Goal: Information Seeking & Learning: Check status

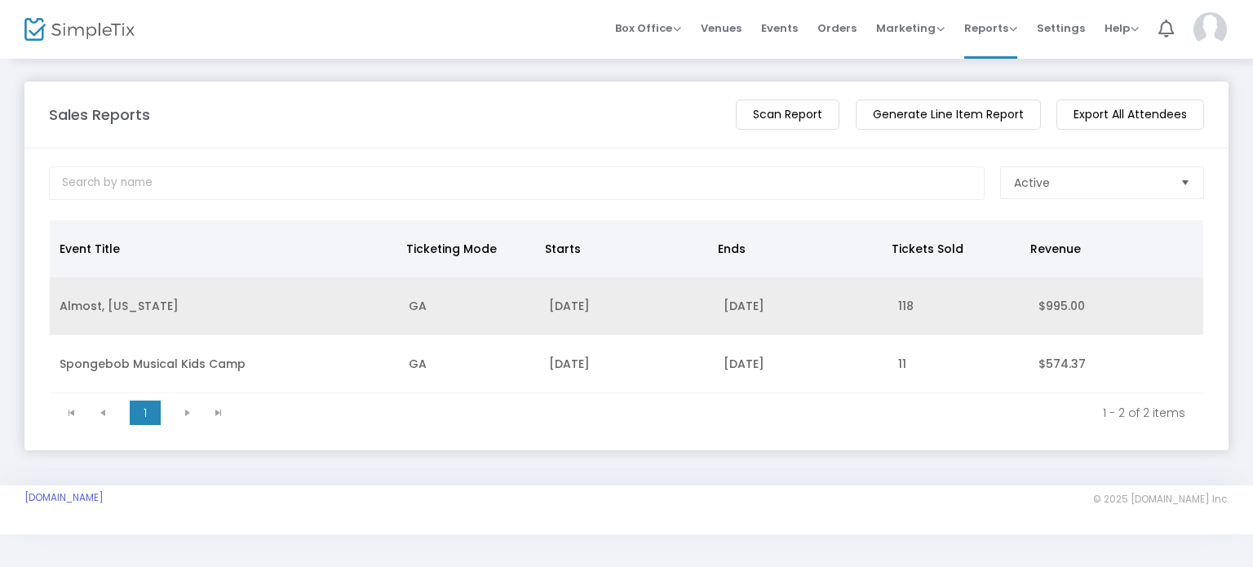
click at [599, 300] on td "[DATE]" at bounding box center [626, 306] width 175 height 58
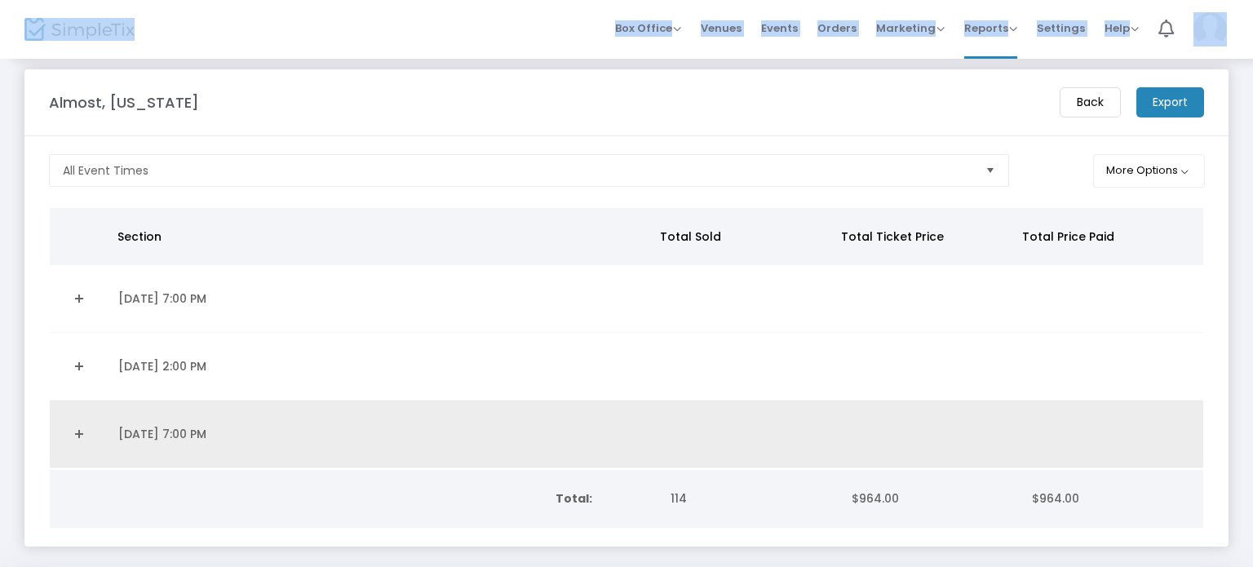
scroll to position [13, 0]
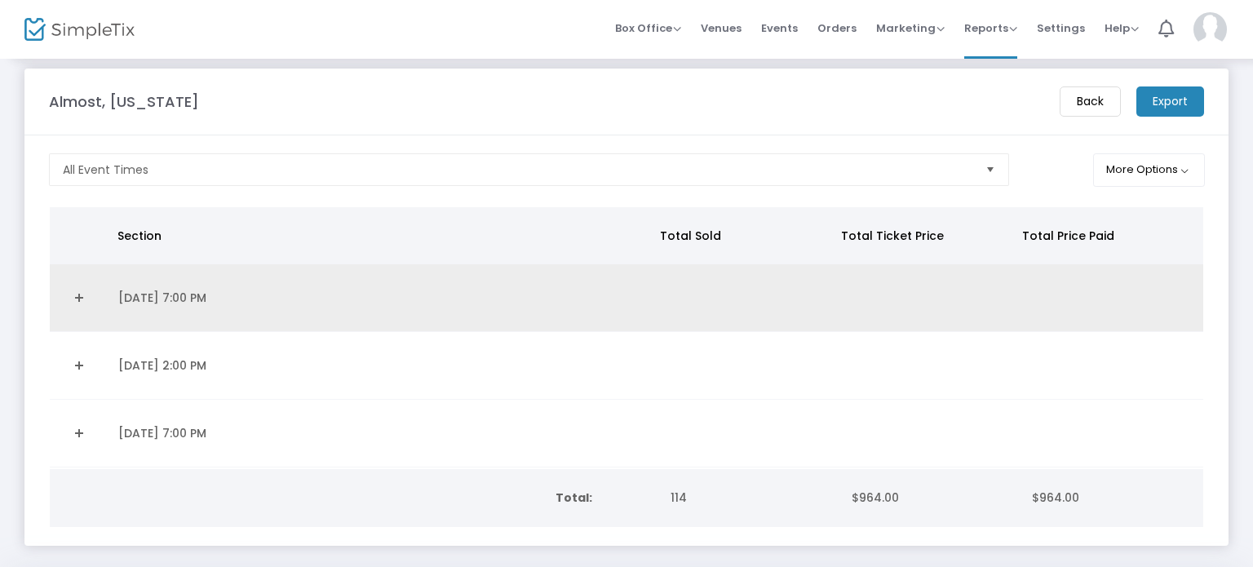
click at [602, 308] on td "[DATE] 7:00 PM" at bounding box center [382, 298] width 547 height 68
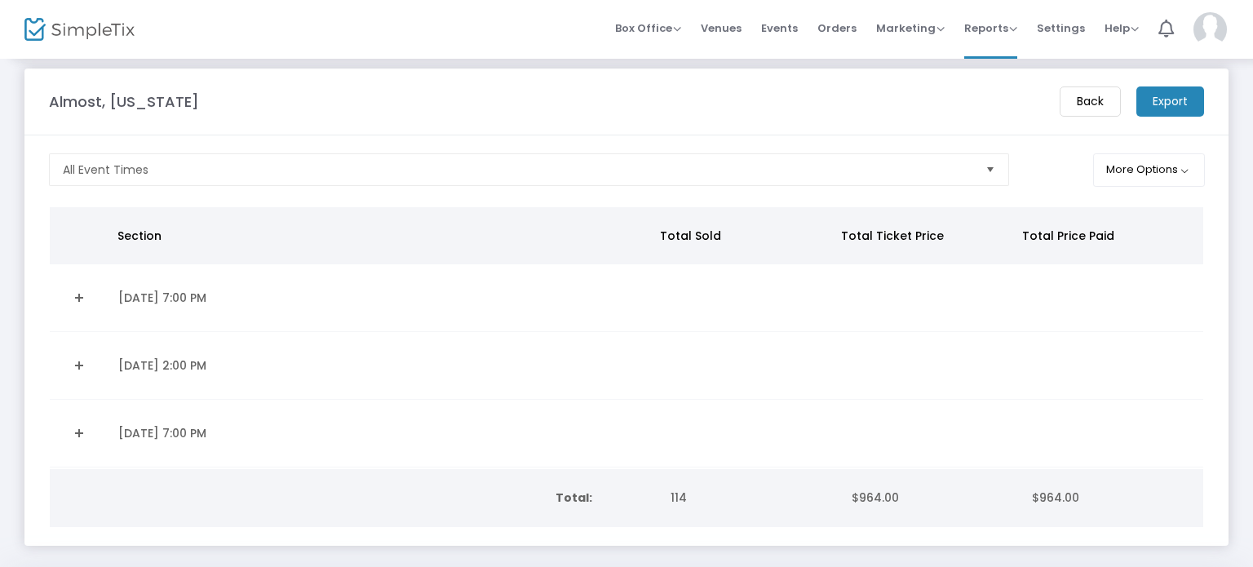
click at [85, 295] on link "Expand Details" at bounding box center [79, 298] width 39 height 26
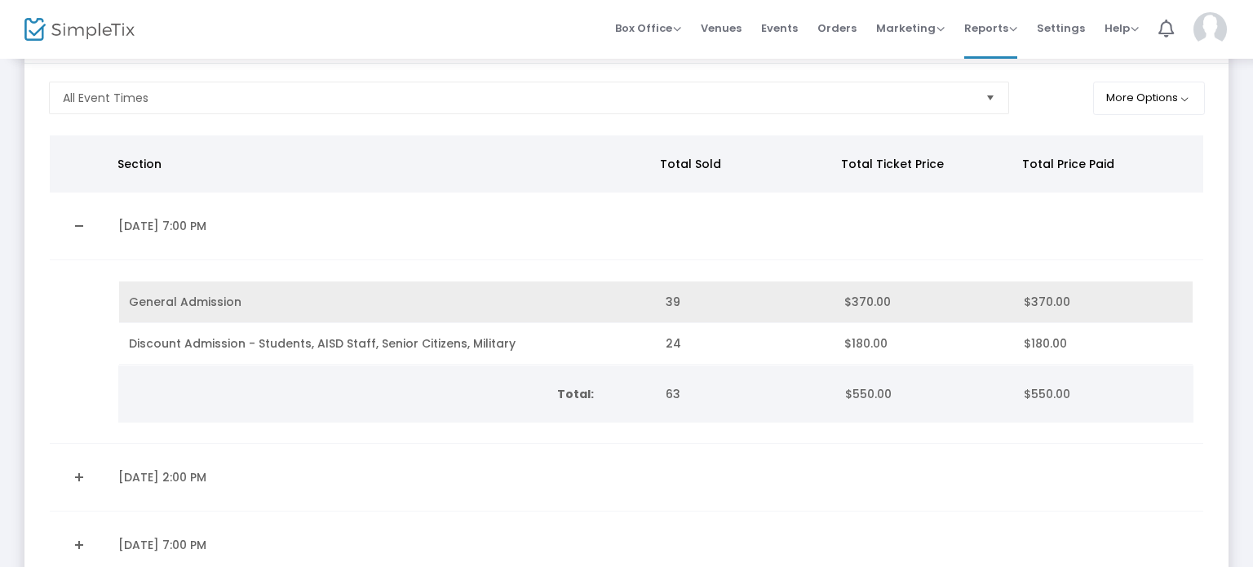
scroll to position [284, 0]
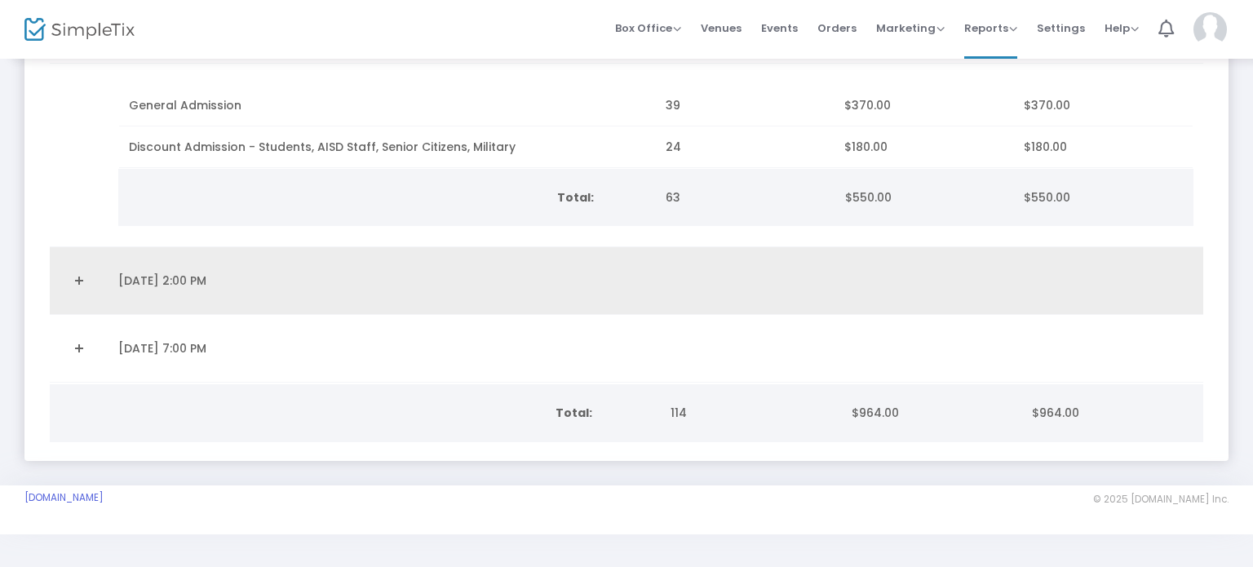
click at [75, 280] on link "Expand Details" at bounding box center [79, 281] width 39 height 26
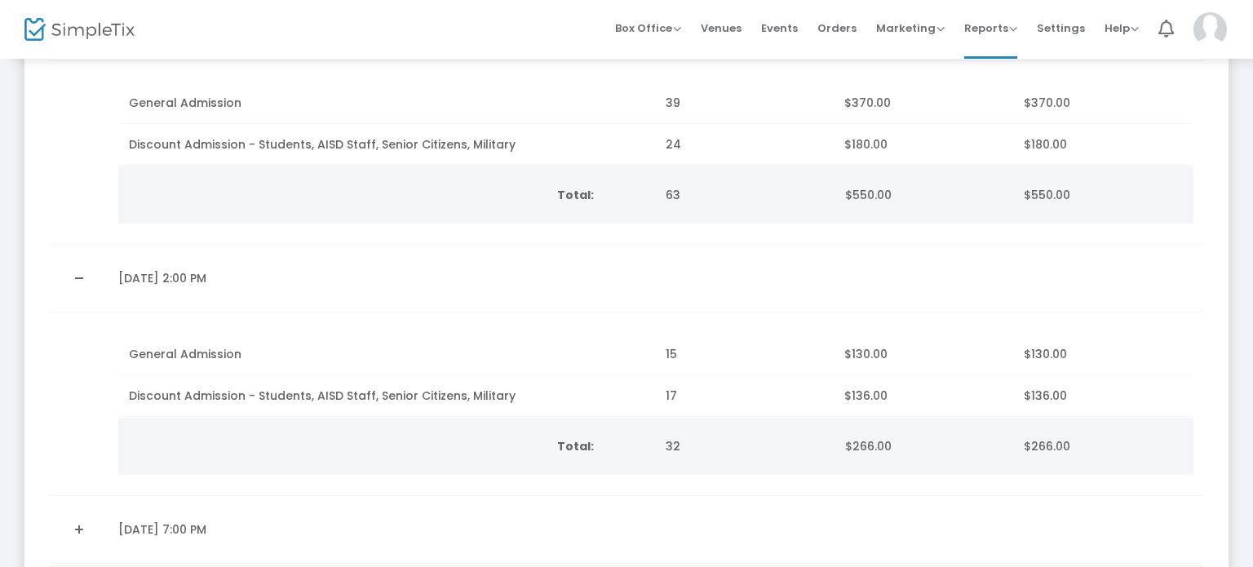
scroll to position [405, 0]
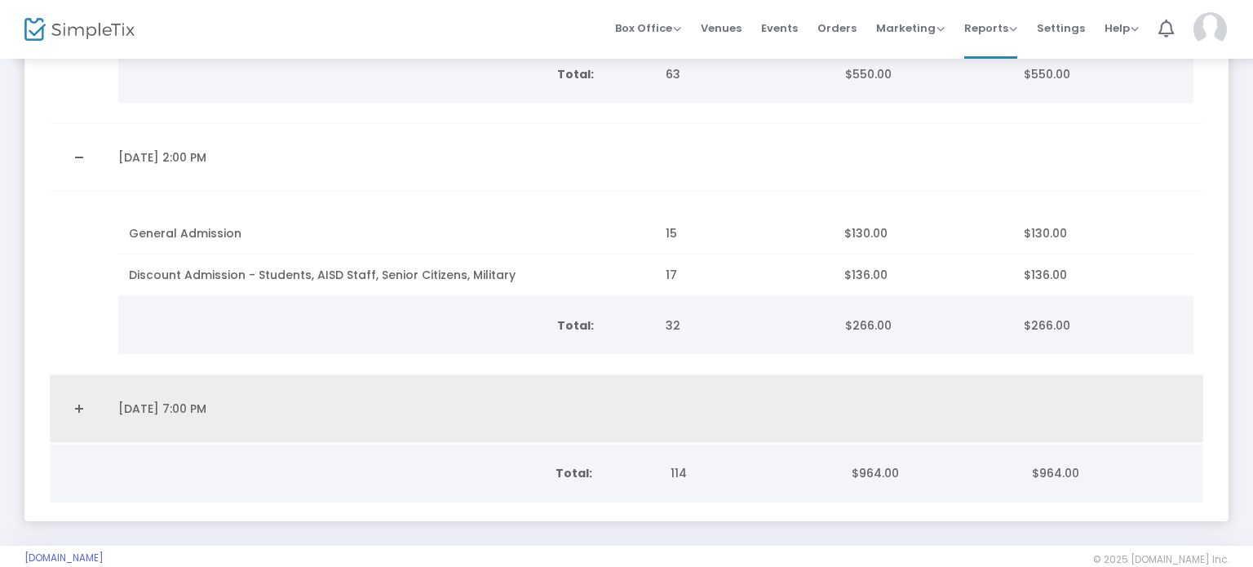
click at [68, 418] on link "Expand Details" at bounding box center [79, 409] width 39 height 26
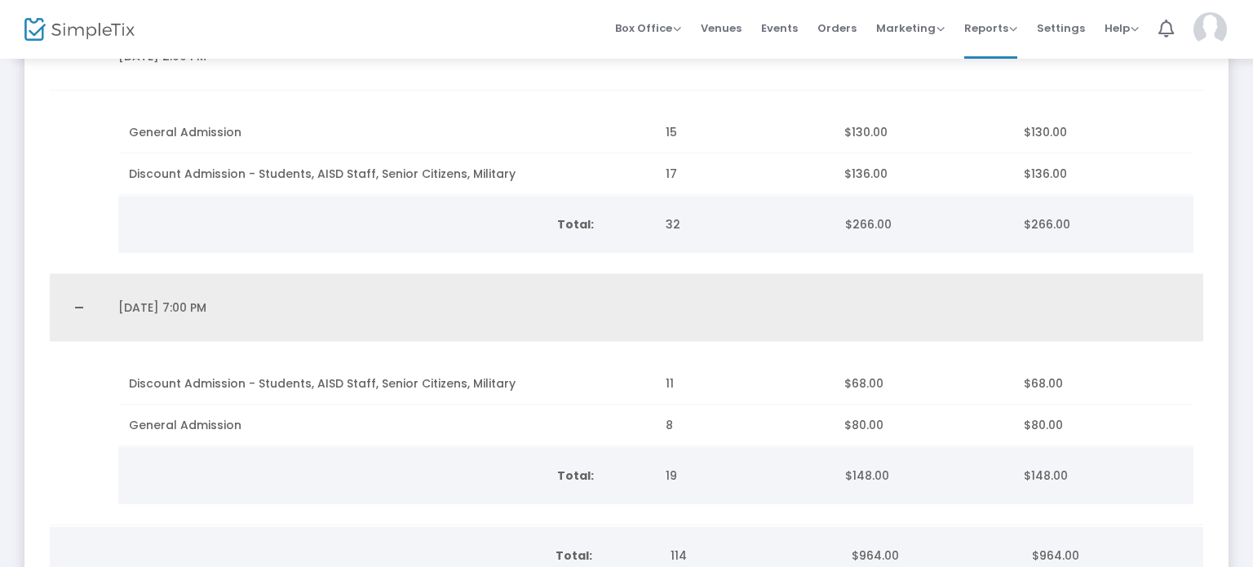
scroll to position [507, 0]
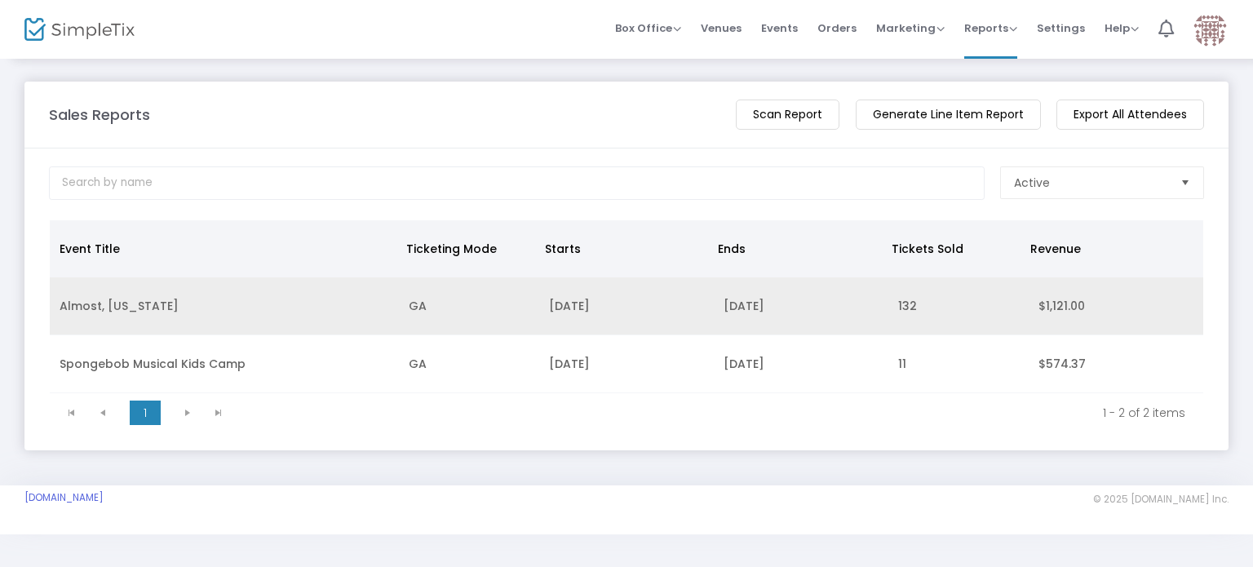
click at [127, 299] on td "Almost, [US_STATE]" at bounding box center [224, 306] width 349 height 58
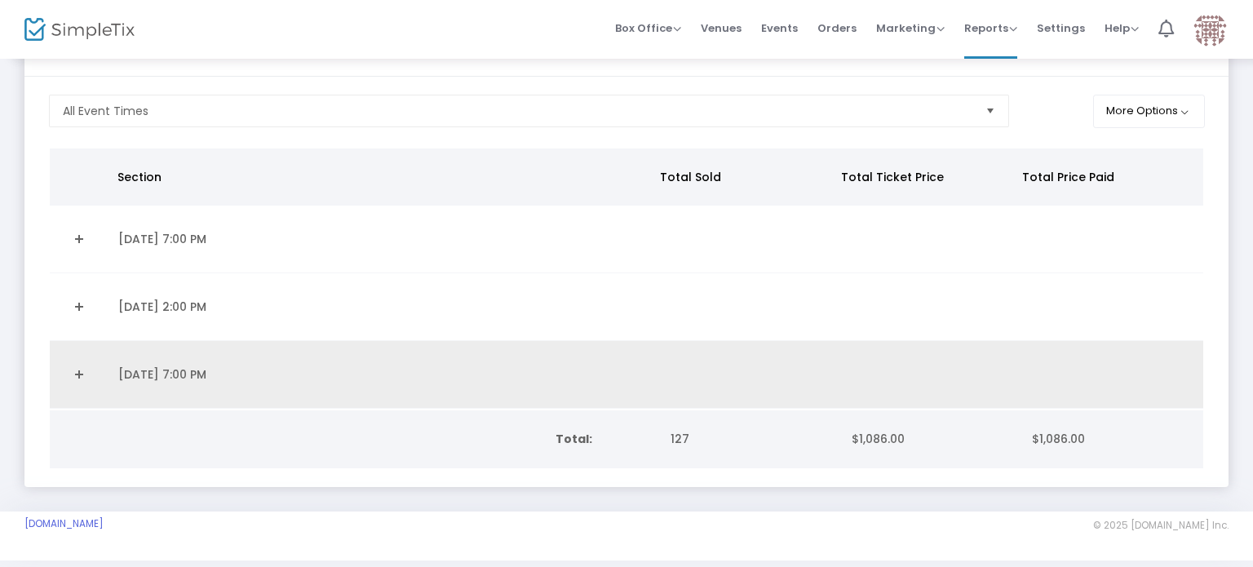
scroll to position [78, 0]
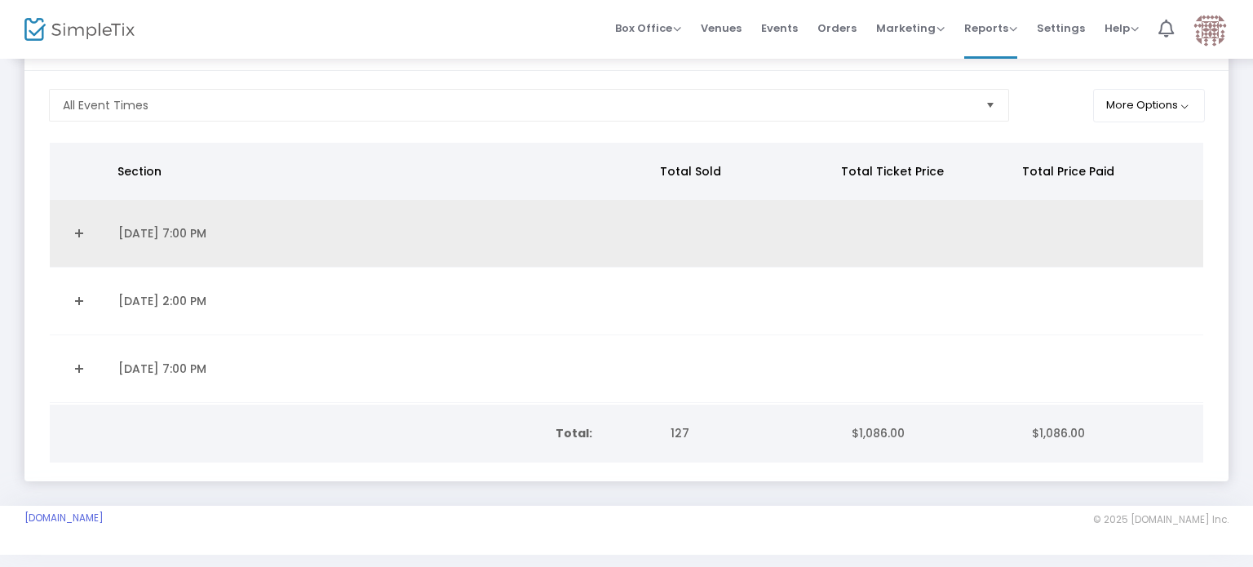
click at [294, 249] on td "[DATE] 7:00 PM" at bounding box center [382, 234] width 547 height 68
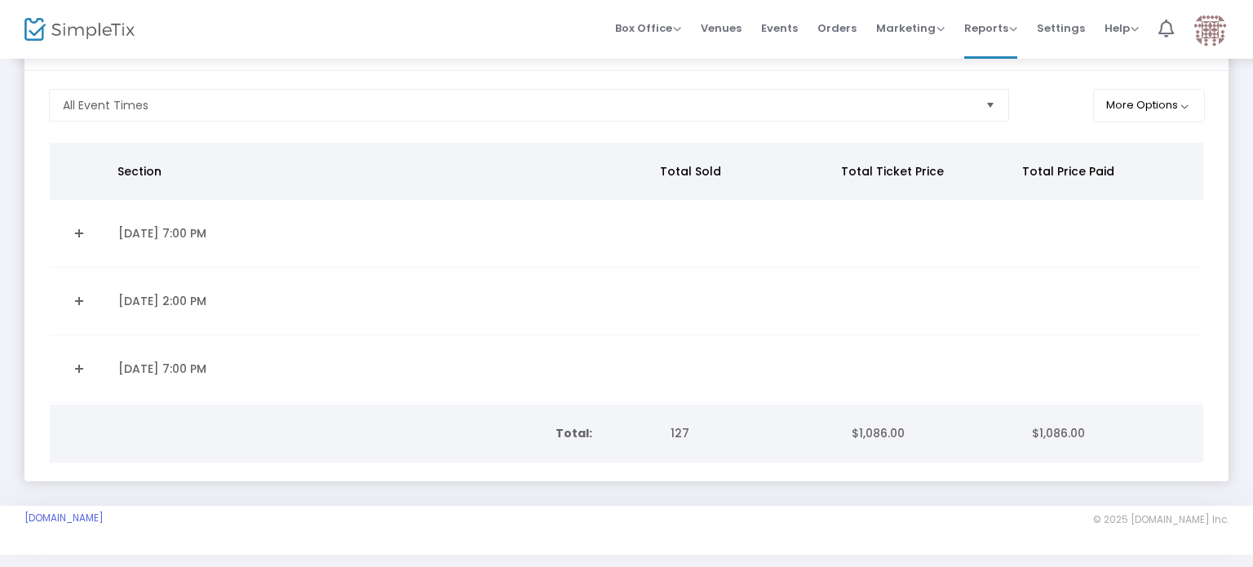
click at [79, 228] on link "Expand Details" at bounding box center [79, 233] width 39 height 26
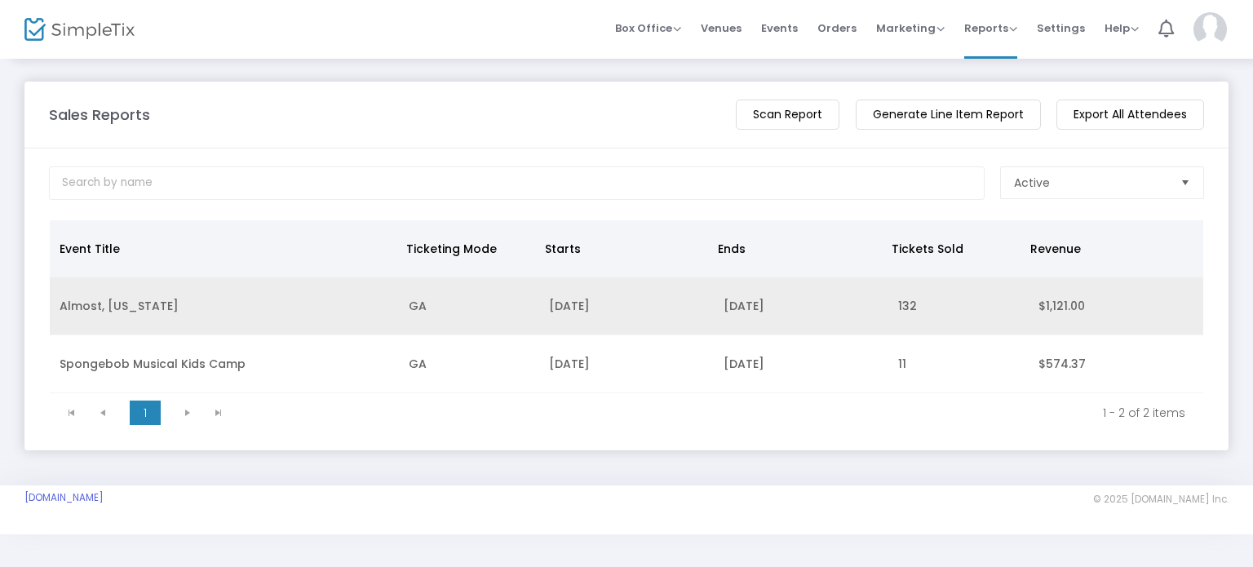
click at [543, 293] on td "[DATE]" at bounding box center [626, 306] width 175 height 58
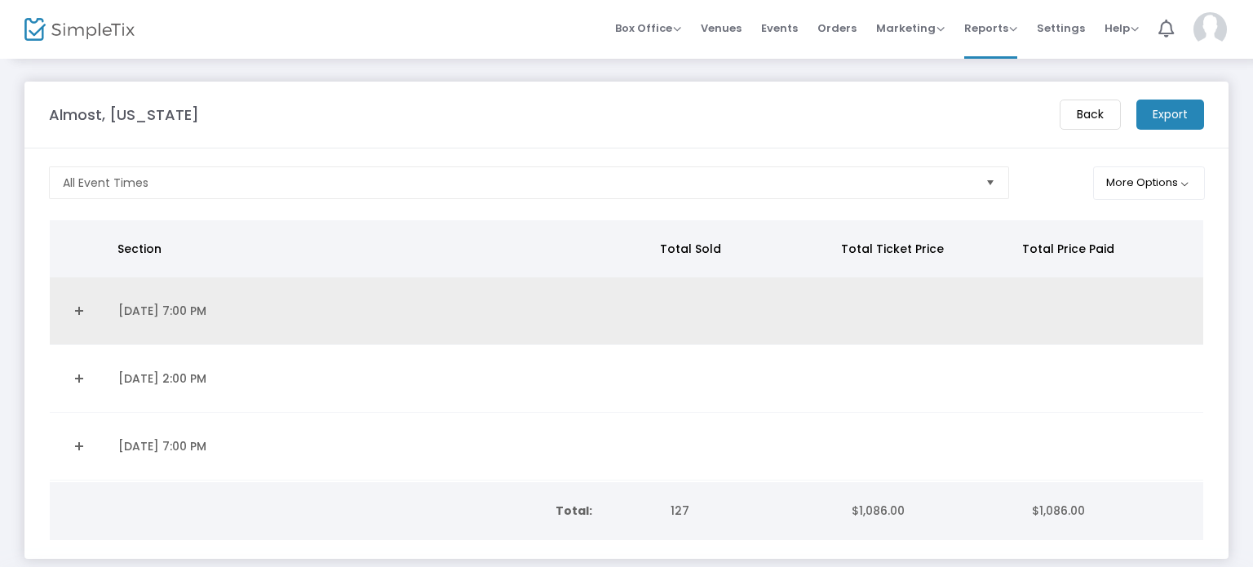
click at [284, 322] on td "[DATE] 7:00 PM" at bounding box center [382, 311] width 547 height 68
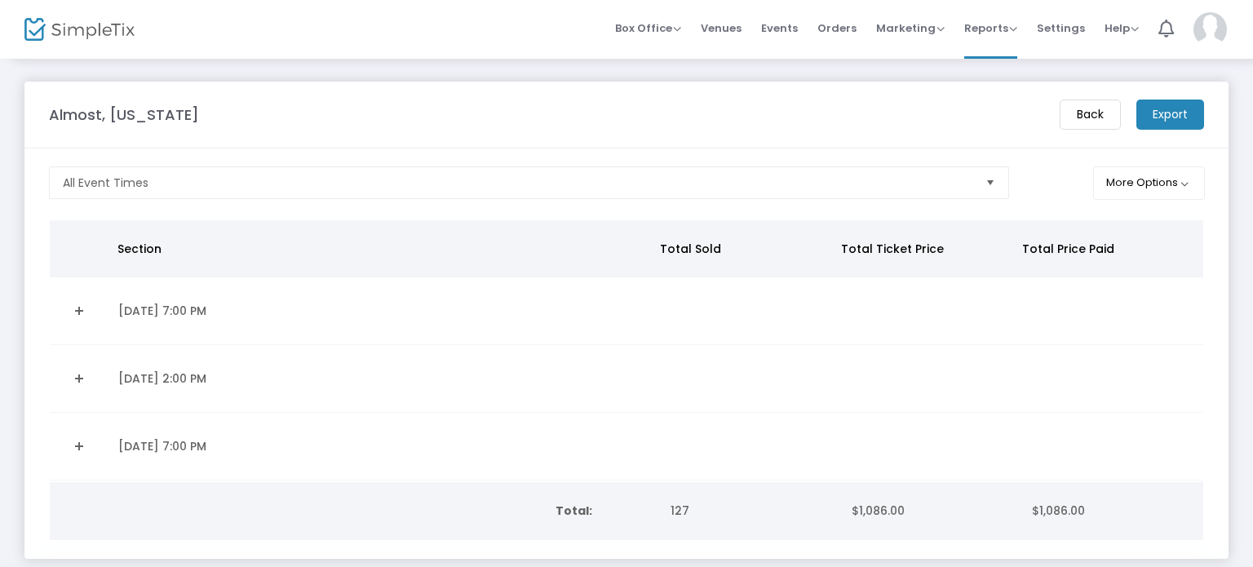
click at [78, 311] on link "Expand Details" at bounding box center [79, 311] width 39 height 26
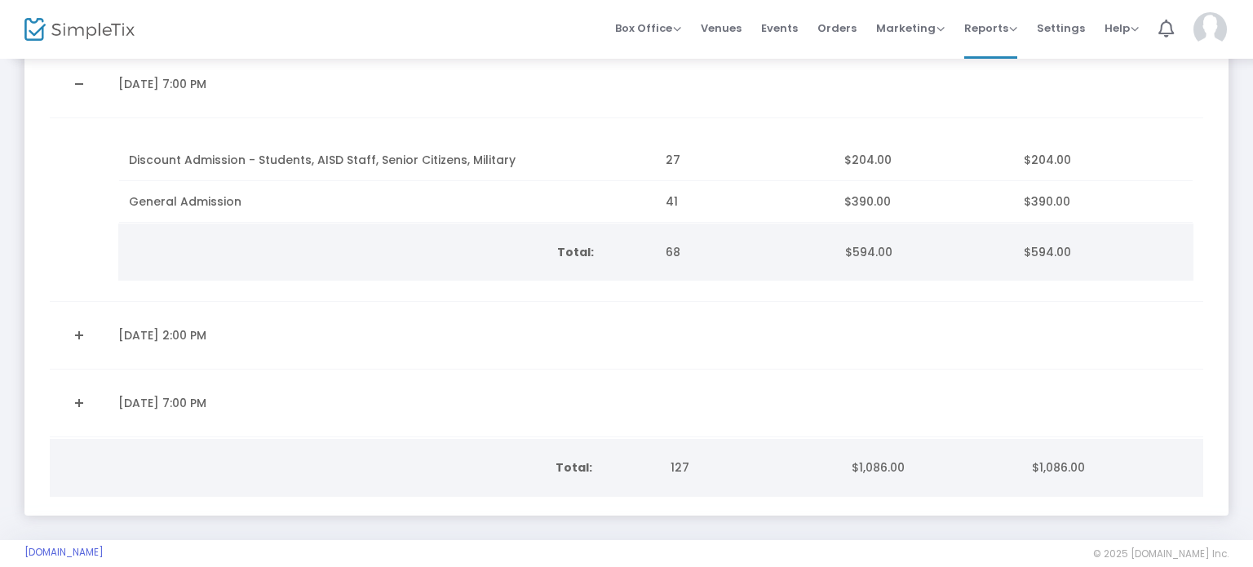
scroll to position [228, 0]
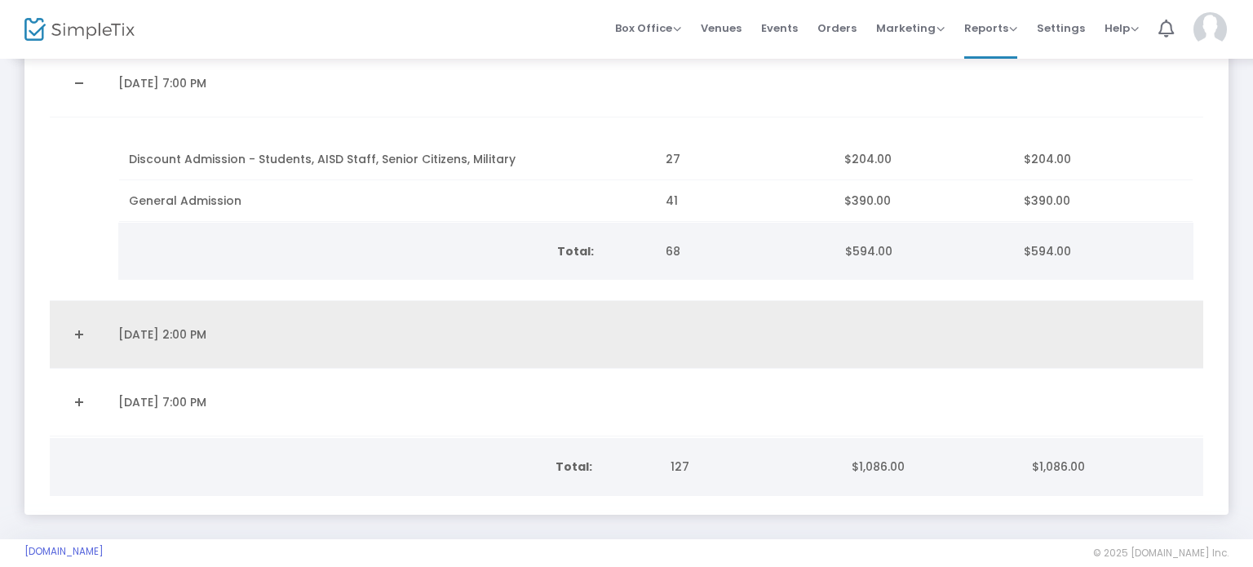
click at [94, 339] on link "Expand Details" at bounding box center [79, 334] width 39 height 26
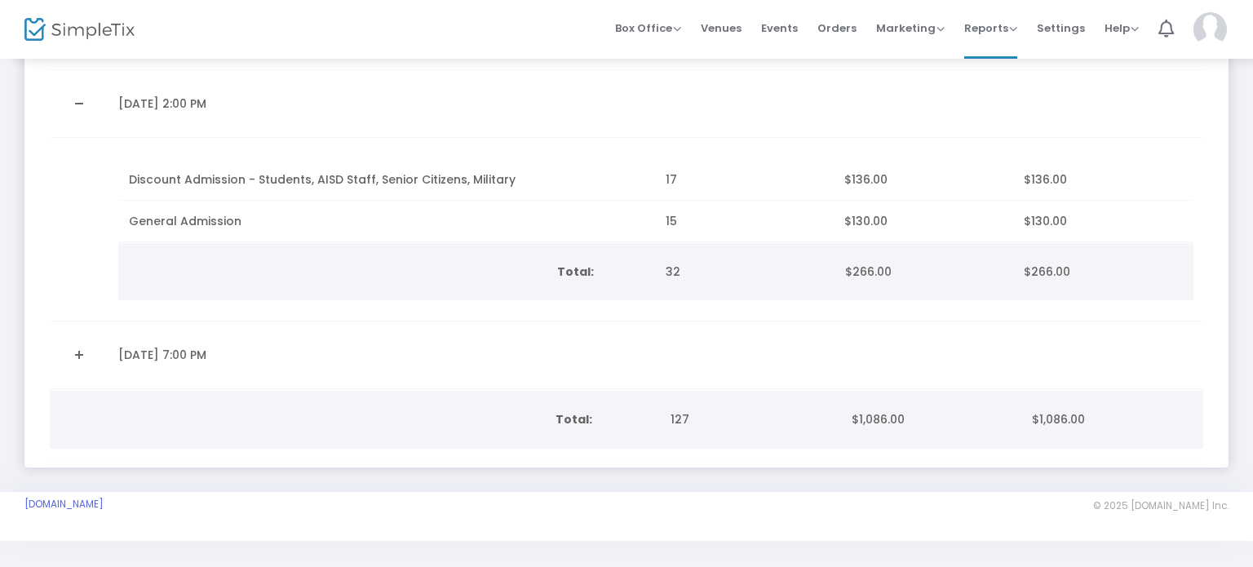
scroll to position [459, 0]
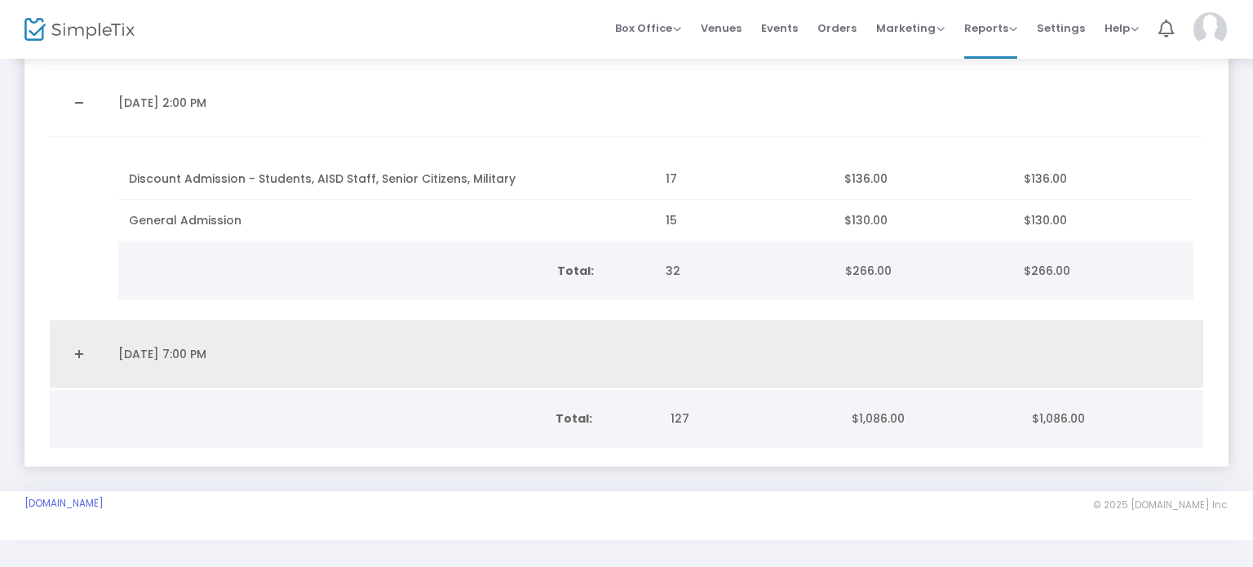
click at [64, 343] on link "Expand Details" at bounding box center [79, 354] width 39 height 26
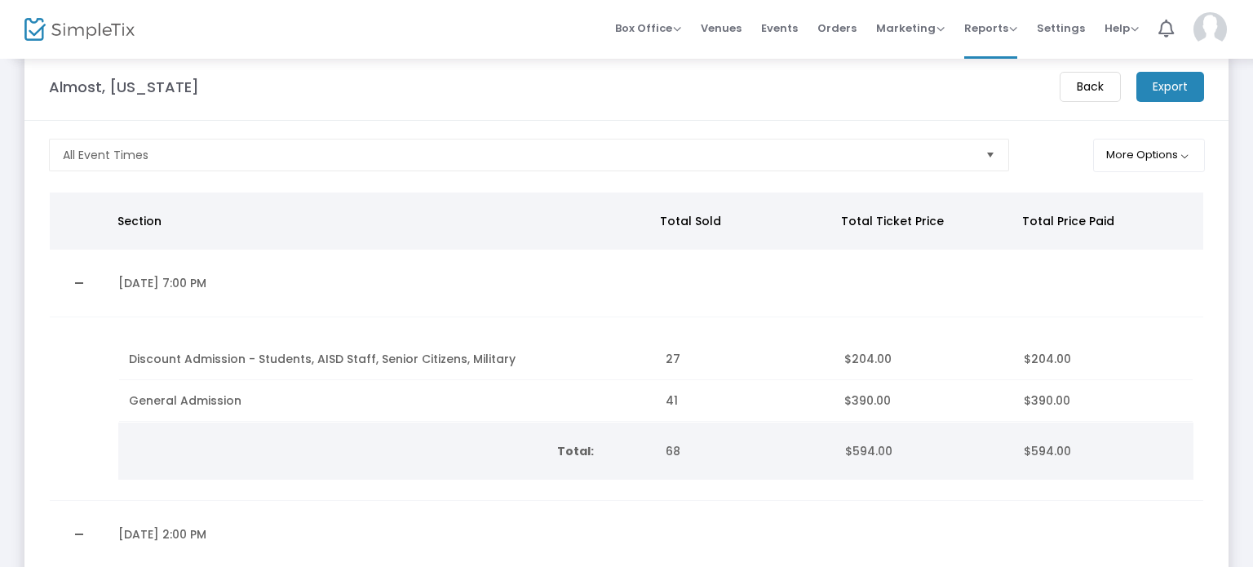
scroll to position [0, 0]
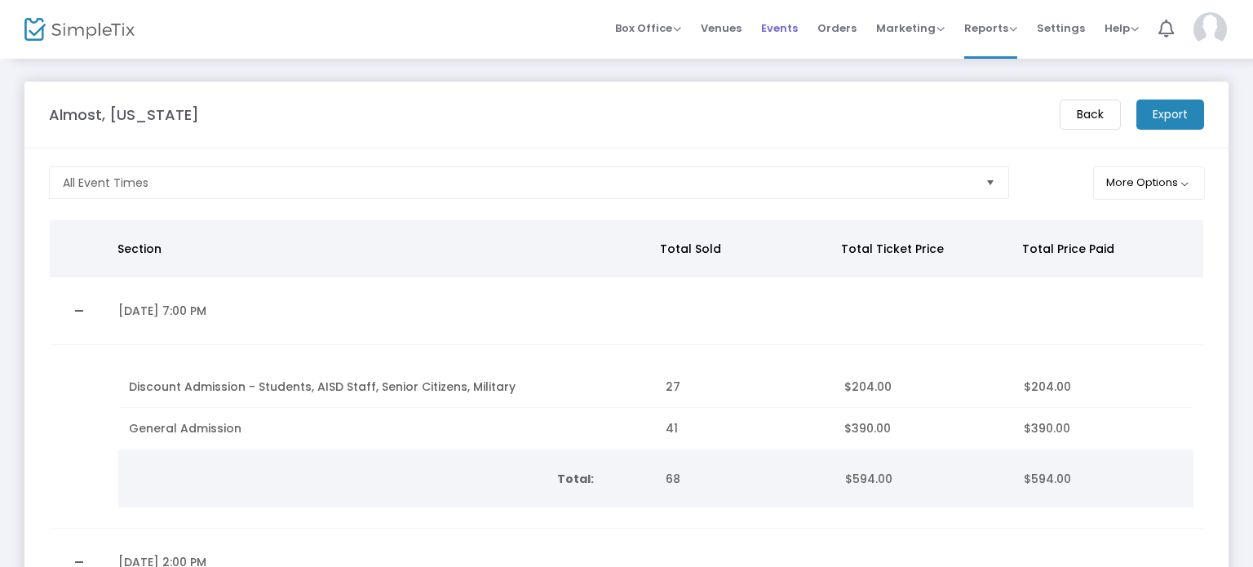
click at [790, 29] on span "Events" at bounding box center [779, 28] width 37 height 42
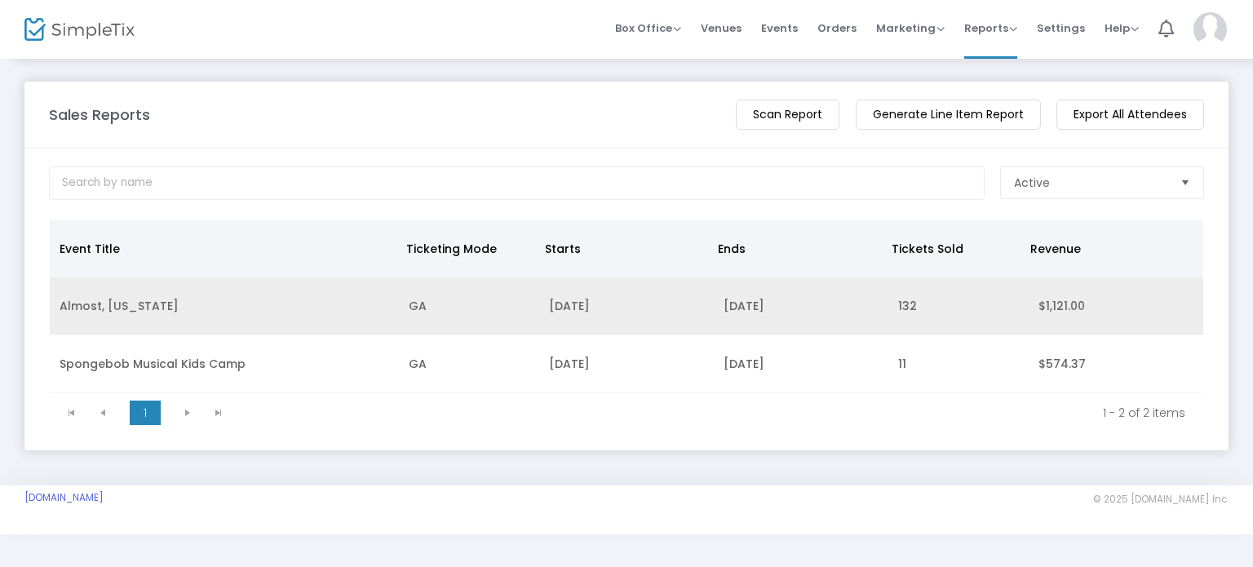
click at [752, 299] on td "[DATE]" at bounding box center [801, 306] width 175 height 58
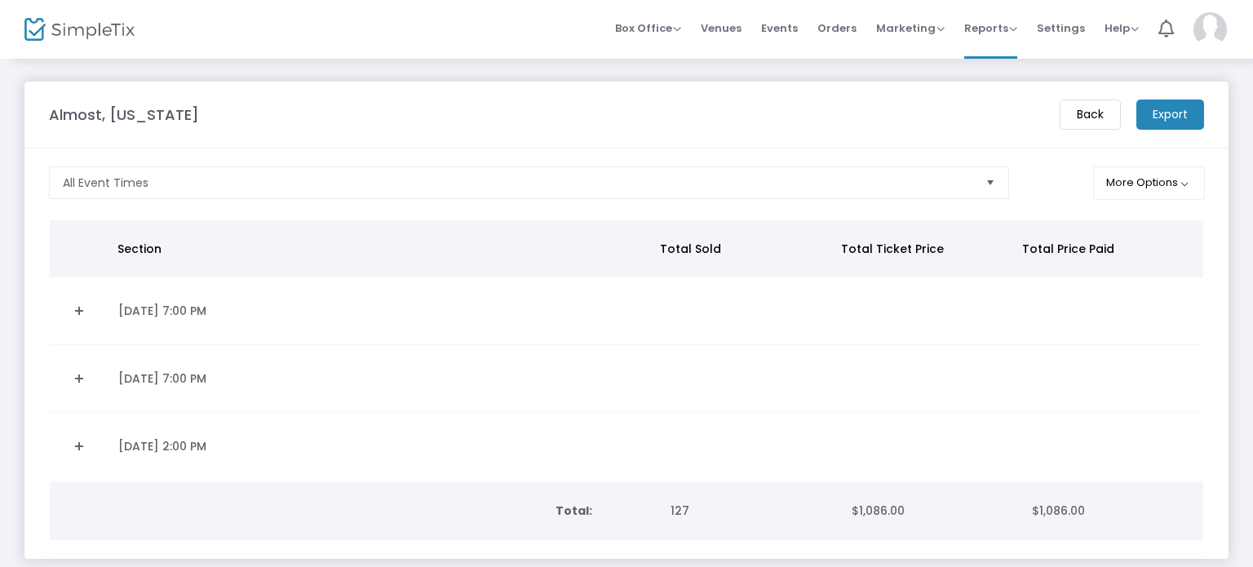
scroll to position [101, 0]
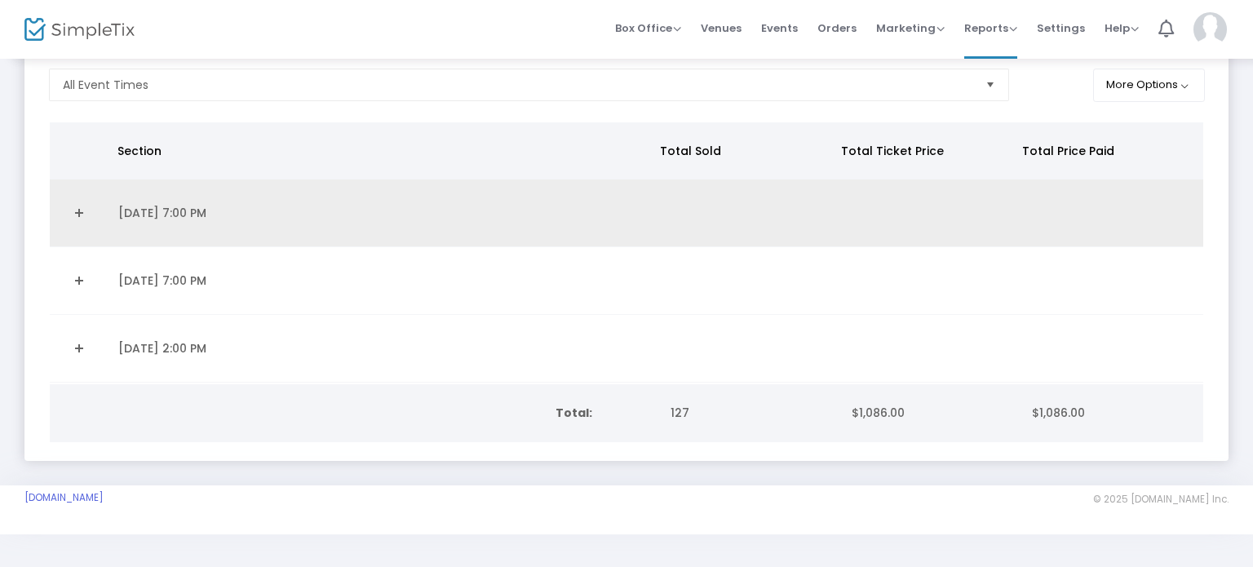
click at [238, 208] on td "[DATE] 7:00 PM" at bounding box center [382, 213] width 547 height 68
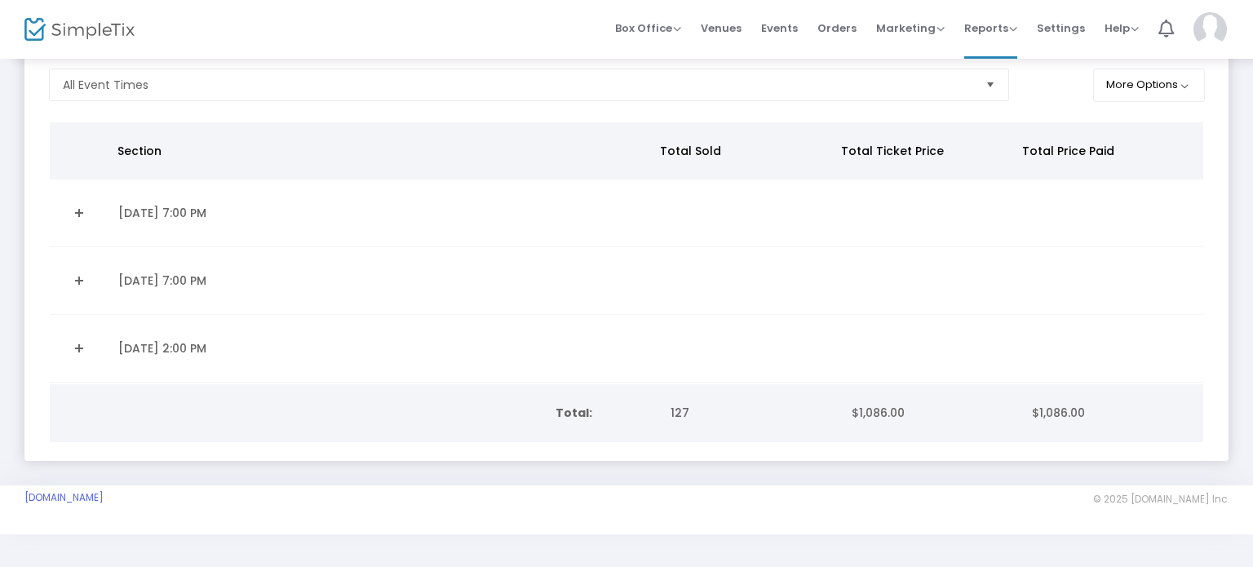
click at [76, 211] on link "Expand Details" at bounding box center [79, 213] width 39 height 26
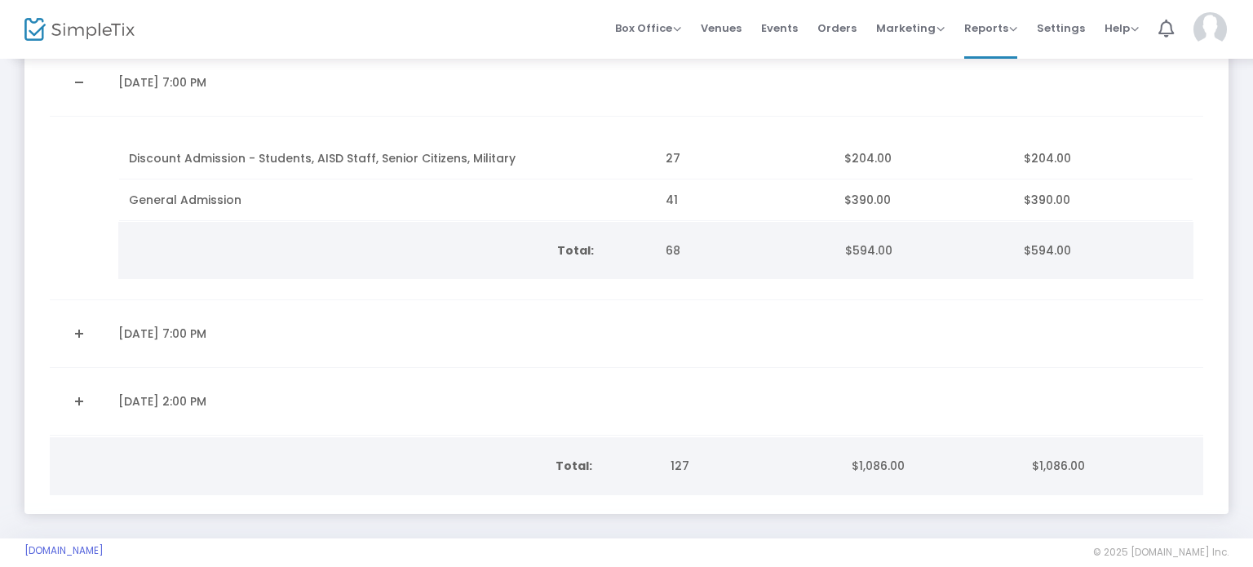
scroll to position [230, 0]
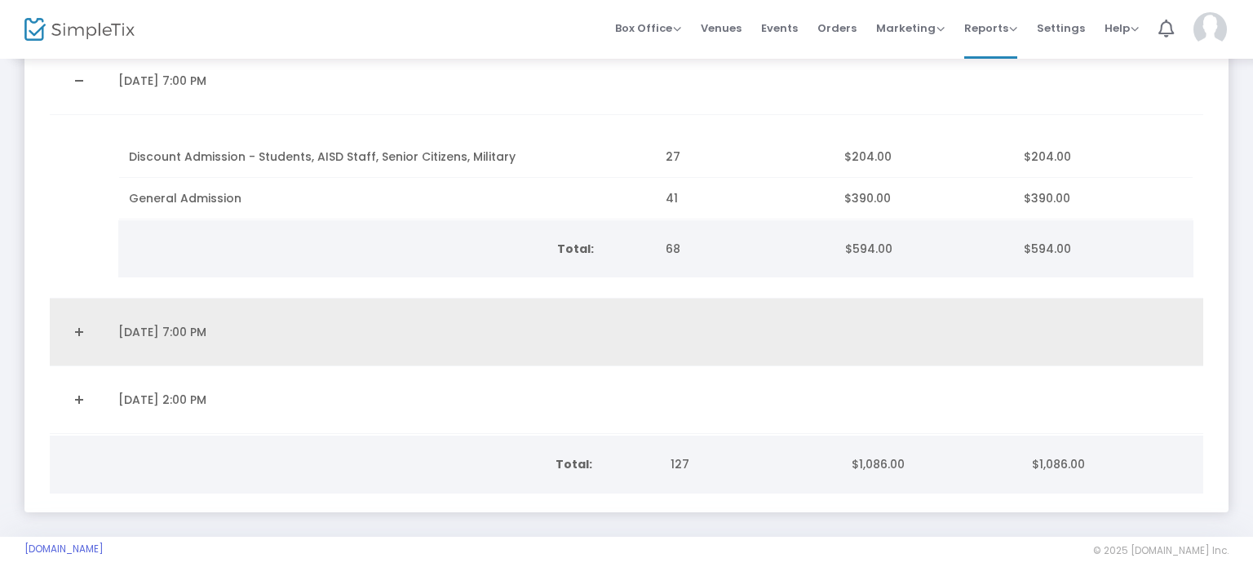
click at [80, 322] on link "Expand Details" at bounding box center [79, 332] width 39 height 26
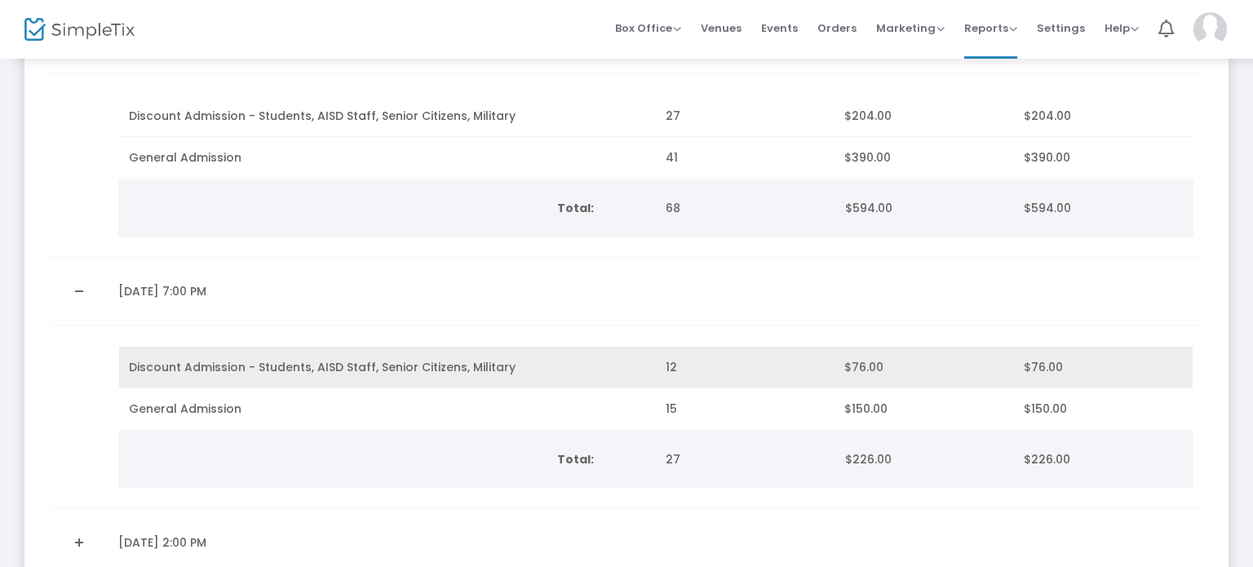
scroll to position [467, 0]
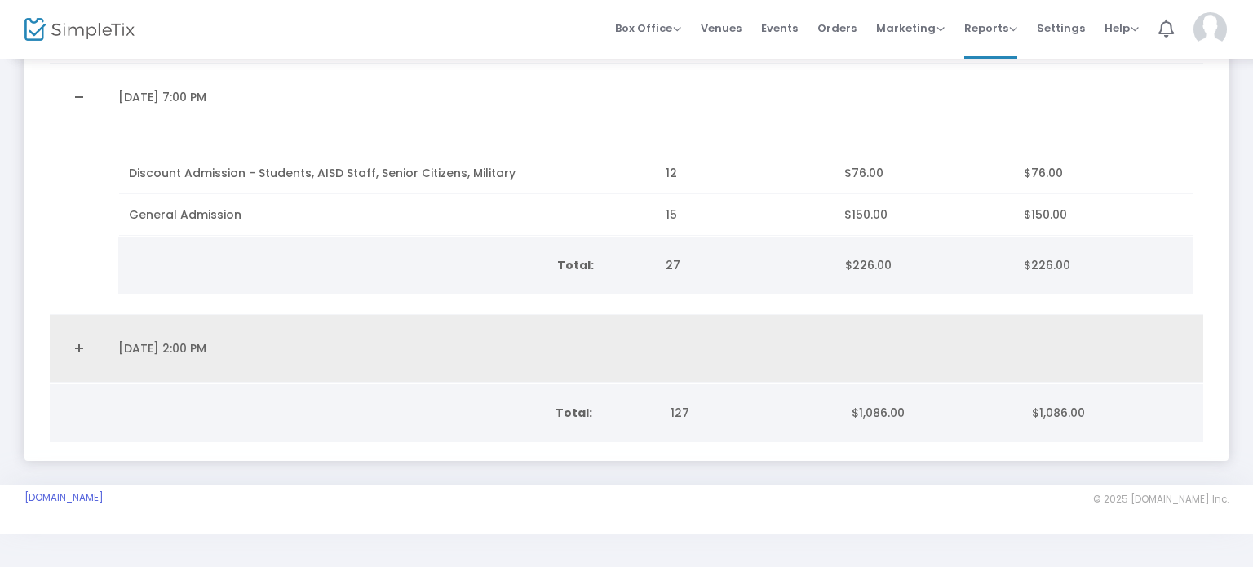
click at [183, 336] on td "[DATE] 2:00 PM" at bounding box center [382, 349] width 547 height 68
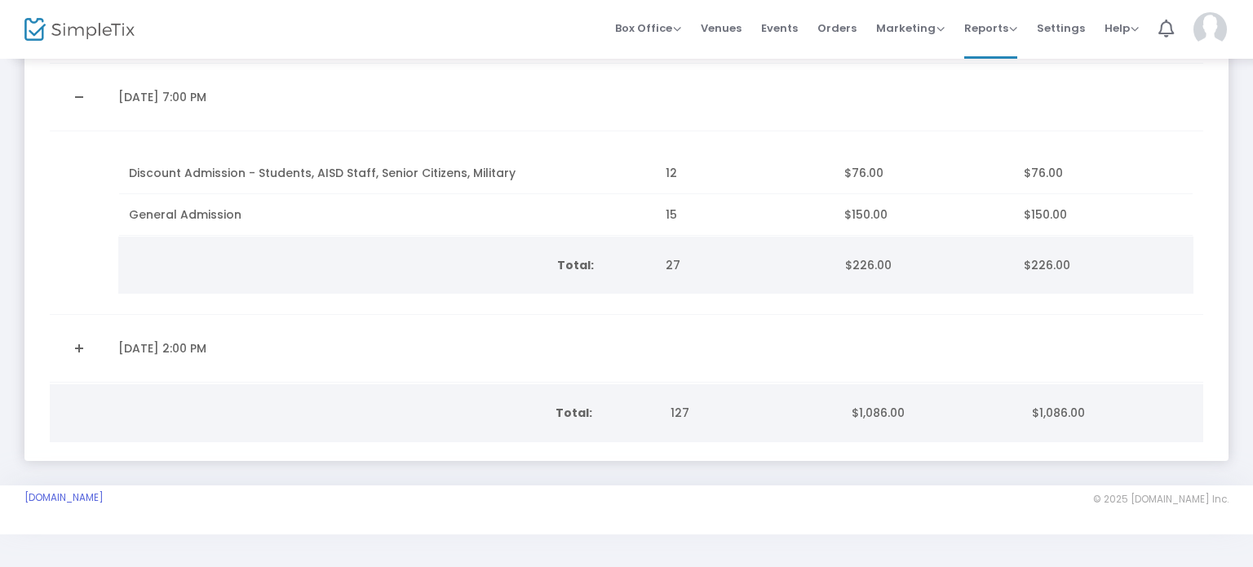
click at [82, 341] on link "Expand Details" at bounding box center [79, 348] width 39 height 26
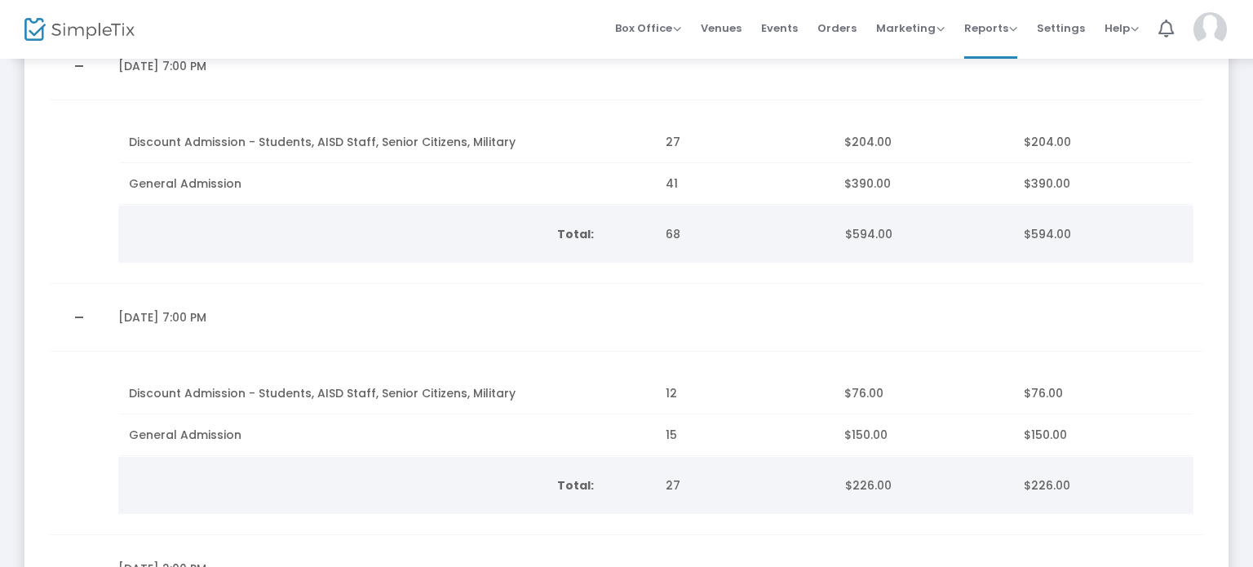
scroll to position [245, 0]
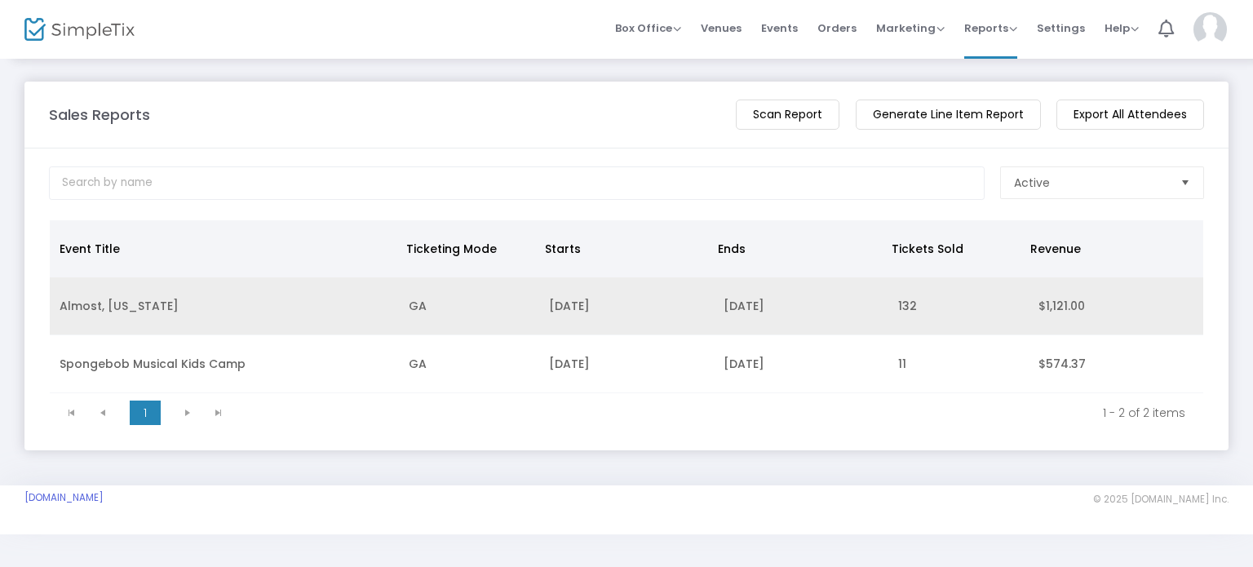
click at [539, 308] on td "[DATE]" at bounding box center [626, 306] width 175 height 58
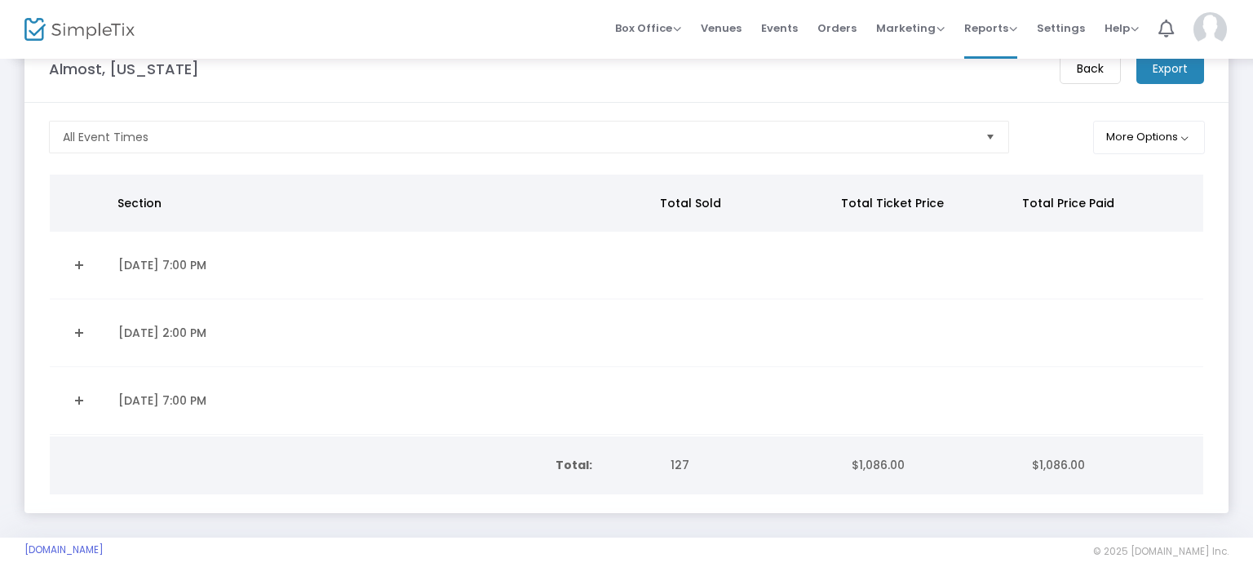
scroll to position [101, 0]
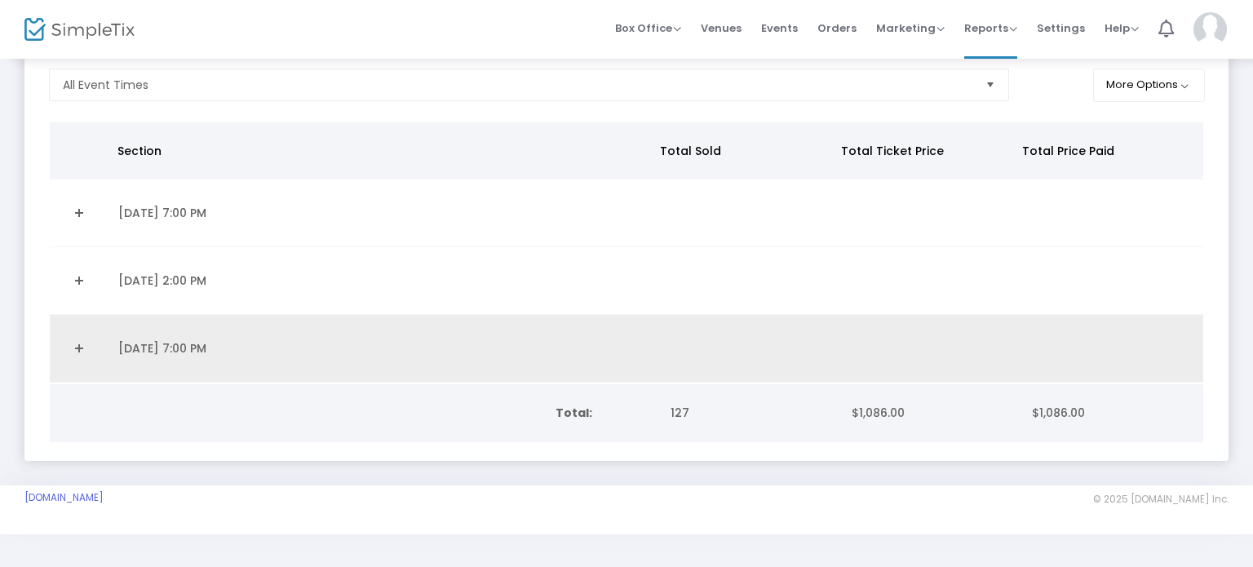
click at [410, 339] on td "[DATE] 7:00 PM" at bounding box center [382, 349] width 547 height 68
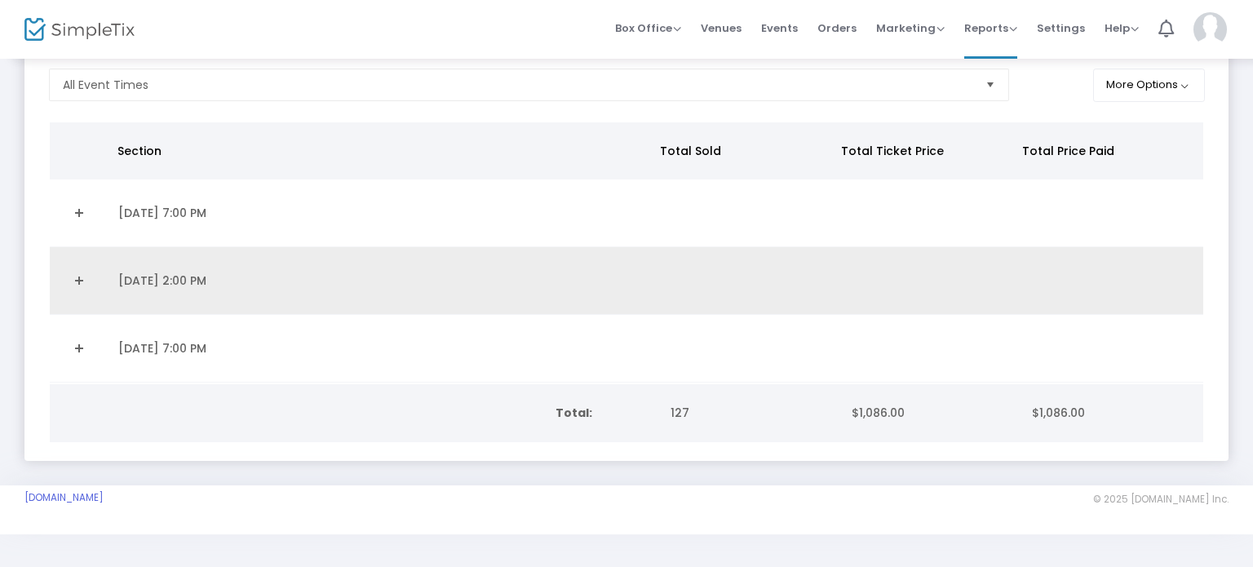
click at [387, 292] on td "[DATE] 2:00 PM" at bounding box center [382, 281] width 547 height 68
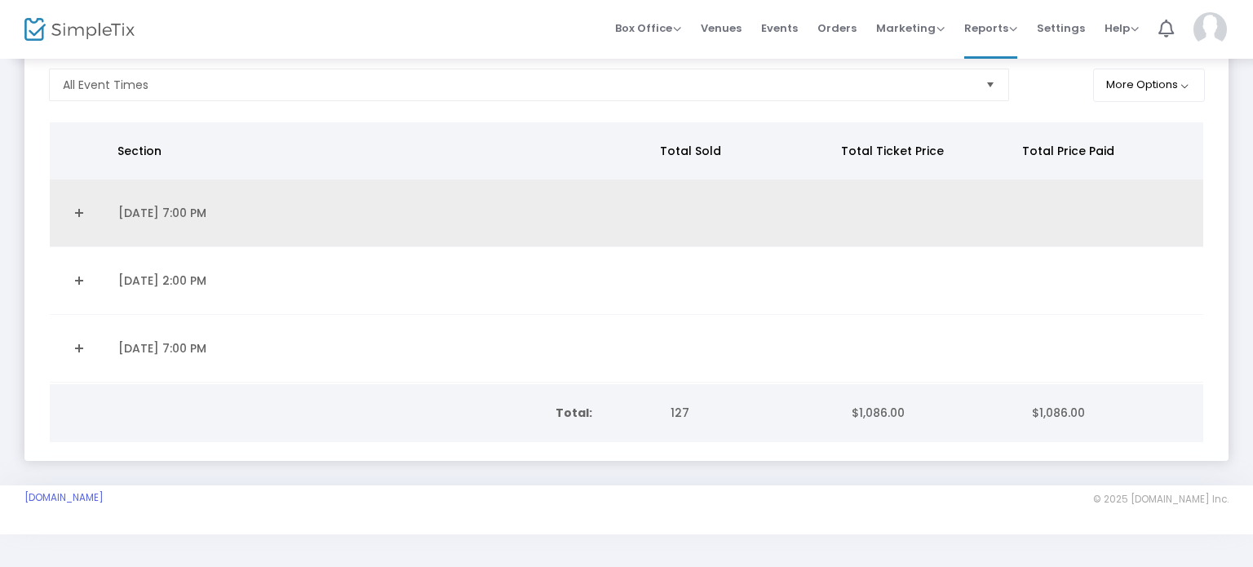
click at [76, 212] on link "Expand Details" at bounding box center [79, 213] width 39 height 26
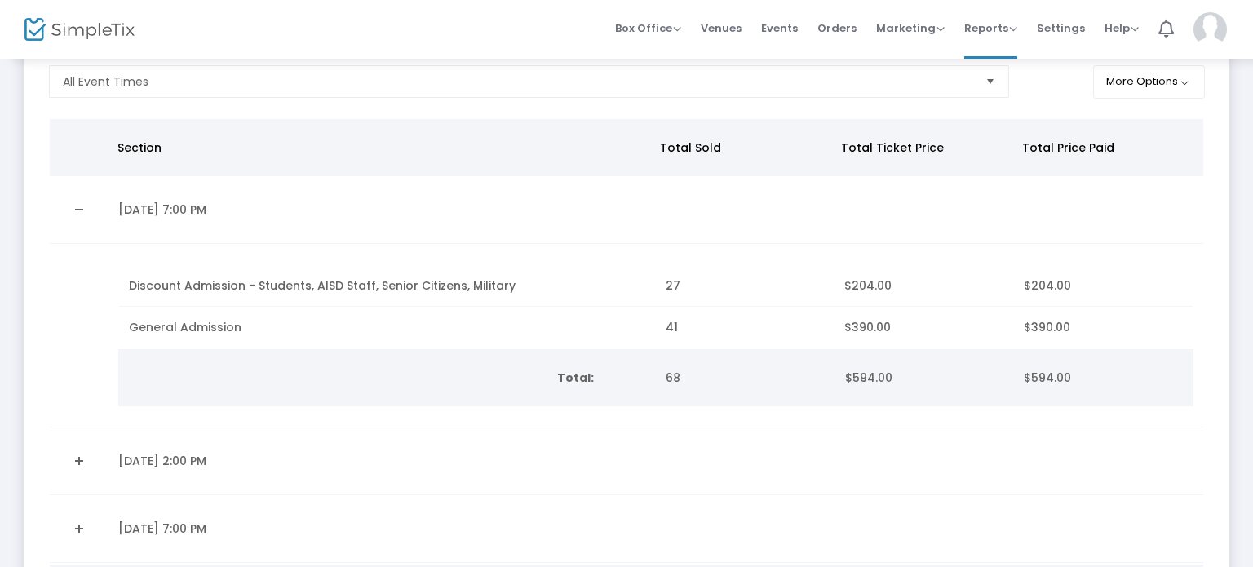
click at [81, 461] on link "Expand Details" at bounding box center [79, 461] width 39 height 26
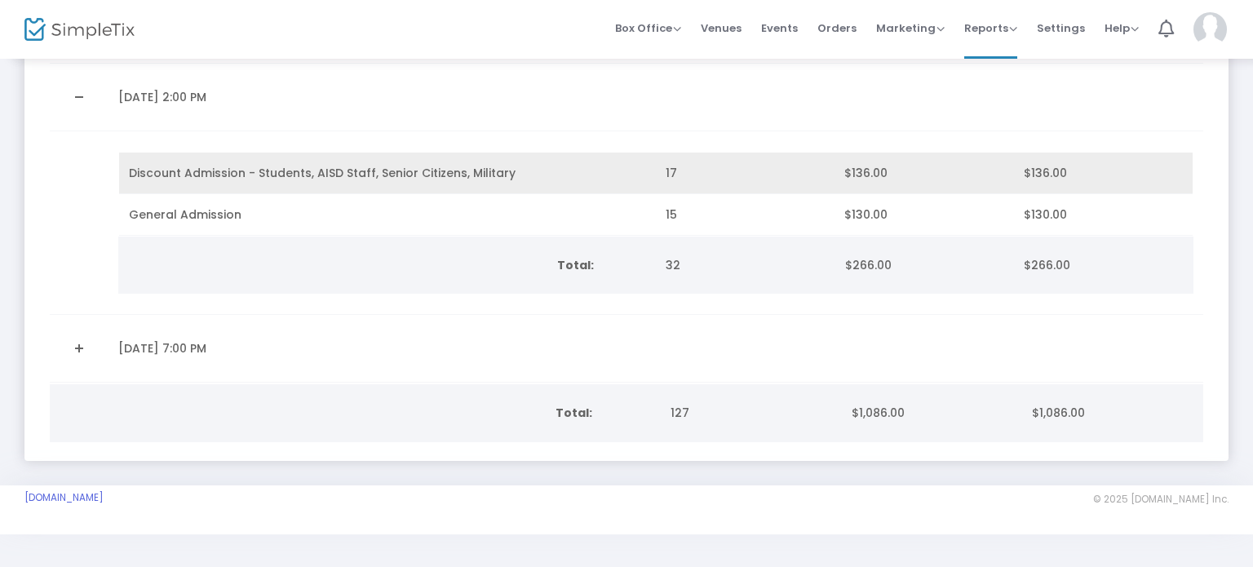
scroll to position [0, 0]
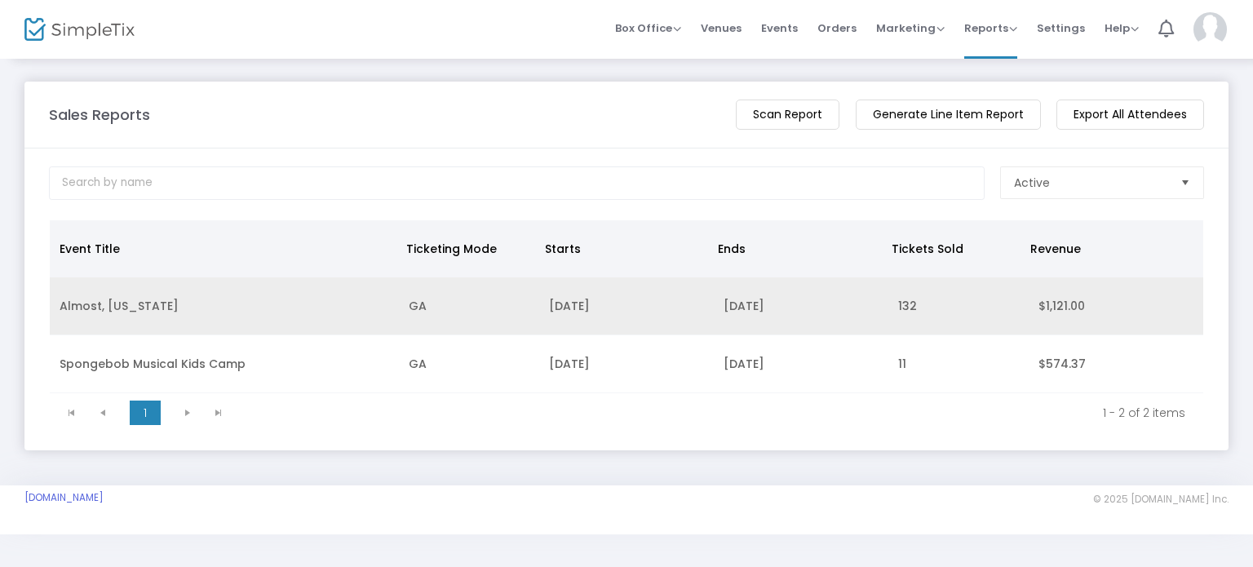
click at [615, 296] on td "[DATE]" at bounding box center [626, 306] width 175 height 58
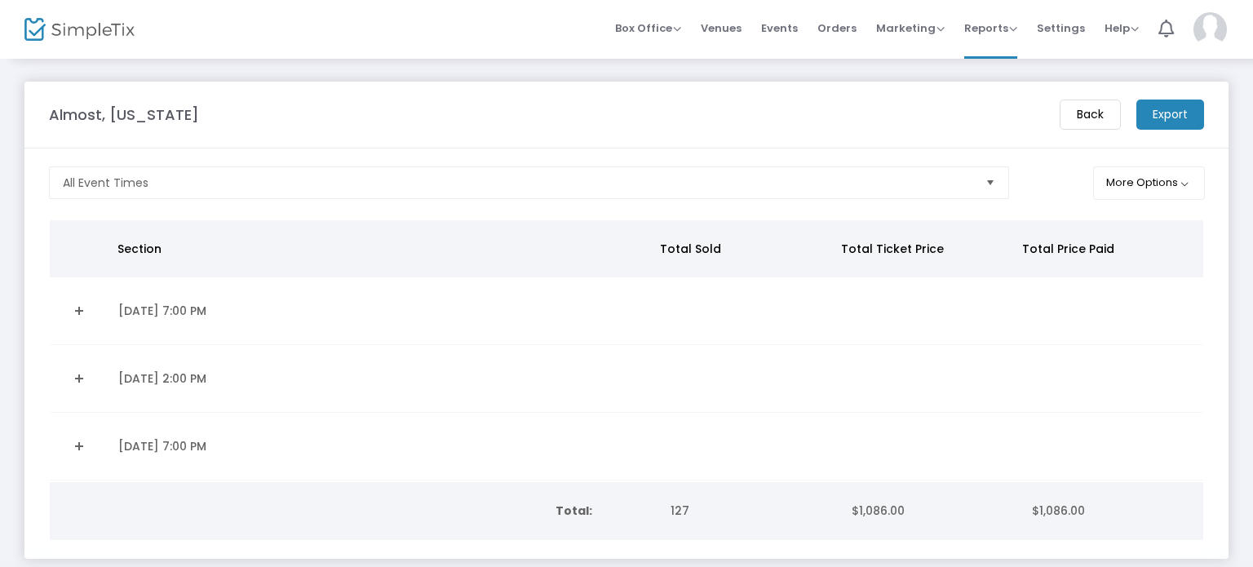
click at [615, 296] on td "[DATE] 7:00 PM" at bounding box center [382, 311] width 547 height 68
click at [96, 324] on td "Data table" at bounding box center [79, 311] width 59 height 68
click at [82, 309] on link "Expand Details" at bounding box center [79, 311] width 39 height 26
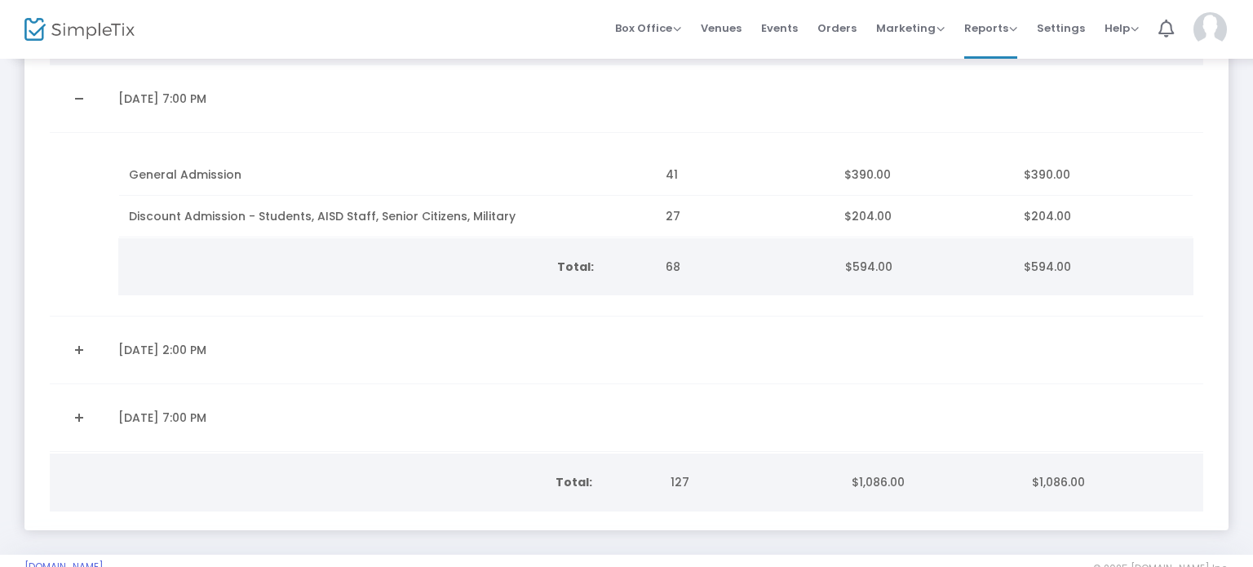
scroll to position [214, 0]
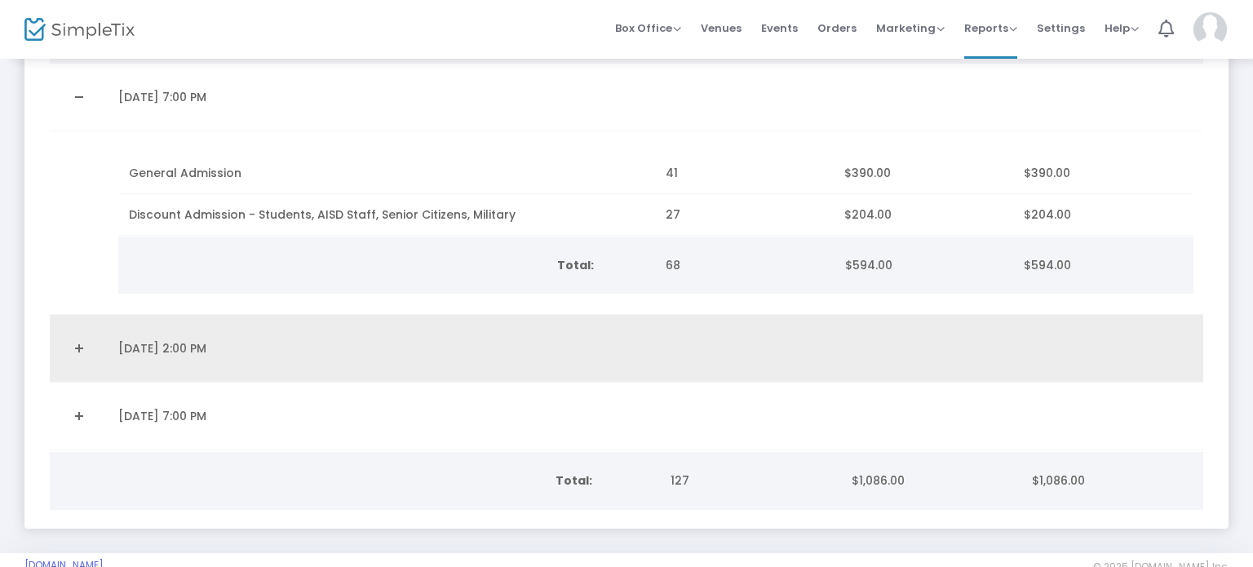
click at [84, 352] on link "Expand Details" at bounding box center [79, 348] width 39 height 26
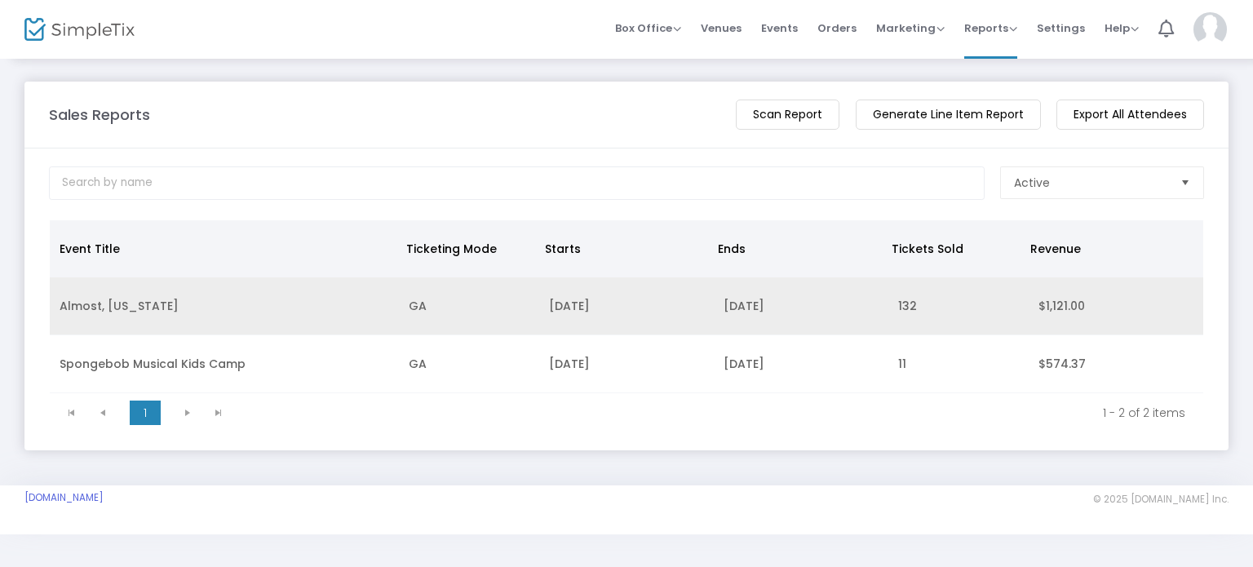
click at [589, 306] on td "[DATE]" at bounding box center [626, 306] width 175 height 58
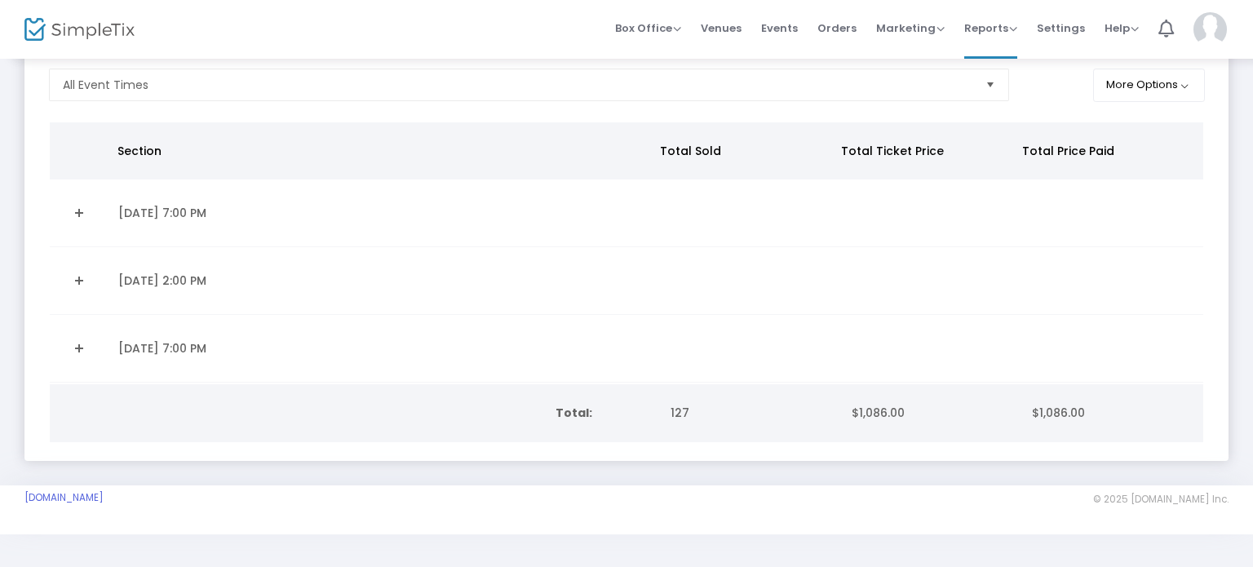
scroll to position [100, 0]
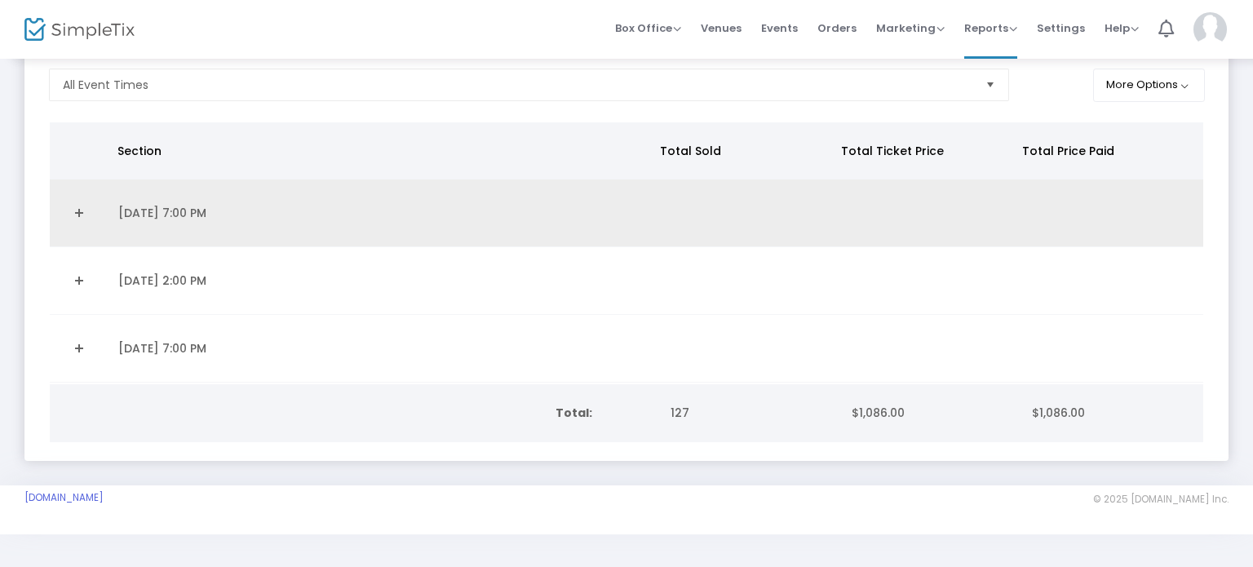
click at [369, 215] on td "9/19/2025 7:00 PM" at bounding box center [382, 213] width 547 height 68
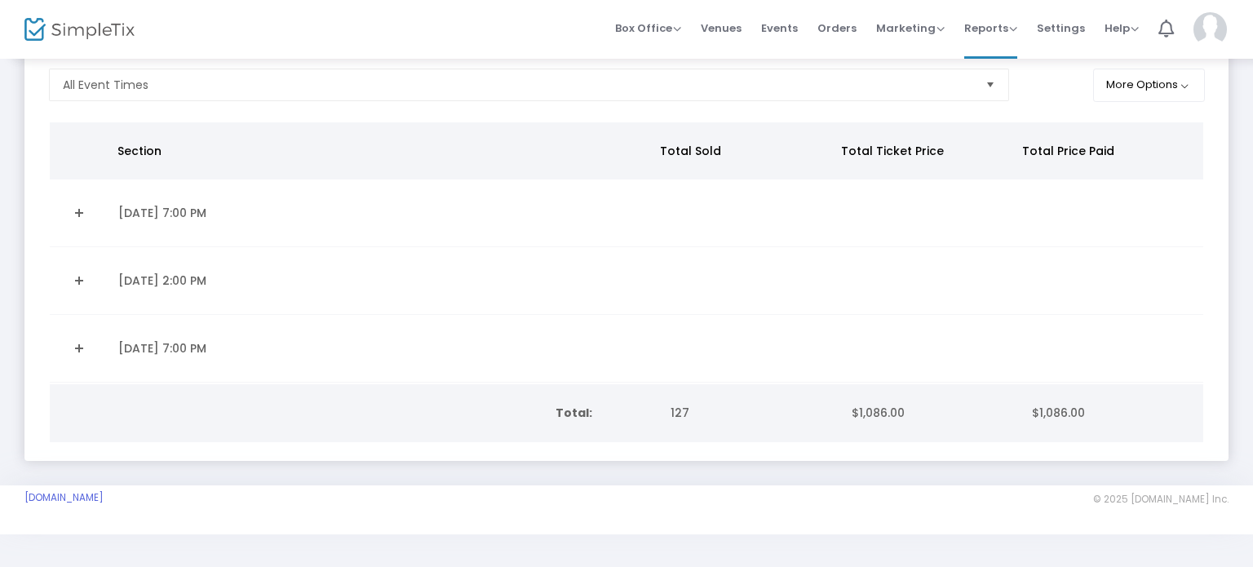
click at [99, 208] on td "Data table" at bounding box center [79, 213] width 59 height 68
click at [80, 209] on link "Expand Details" at bounding box center [79, 213] width 39 height 26
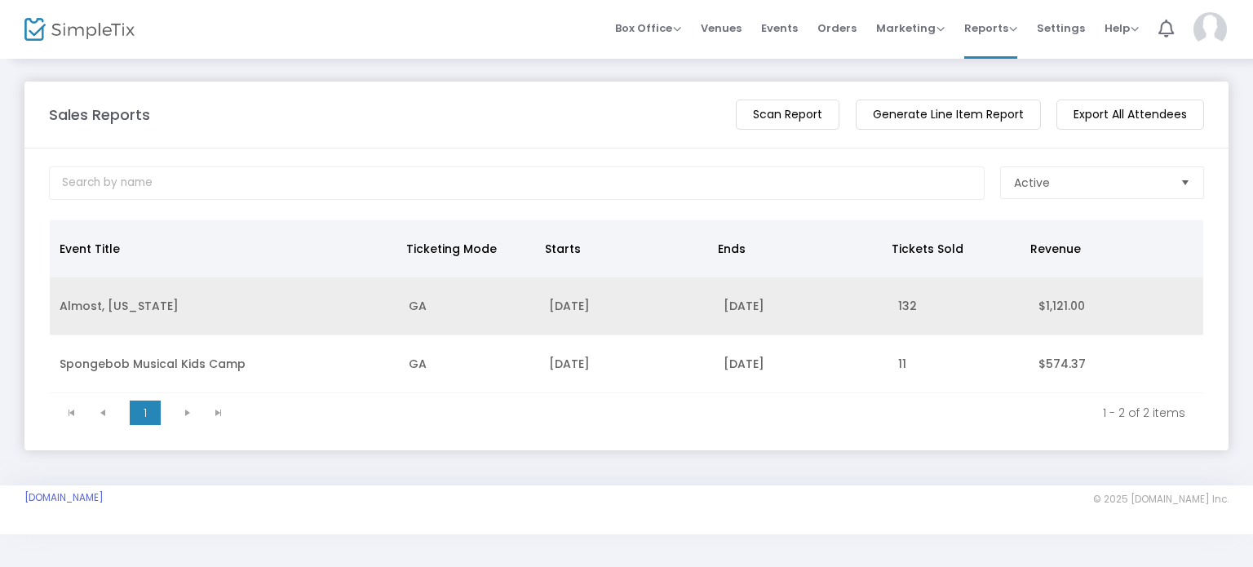
click at [556, 292] on td "[DATE]" at bounding box center [626, 306] width 175 height 58
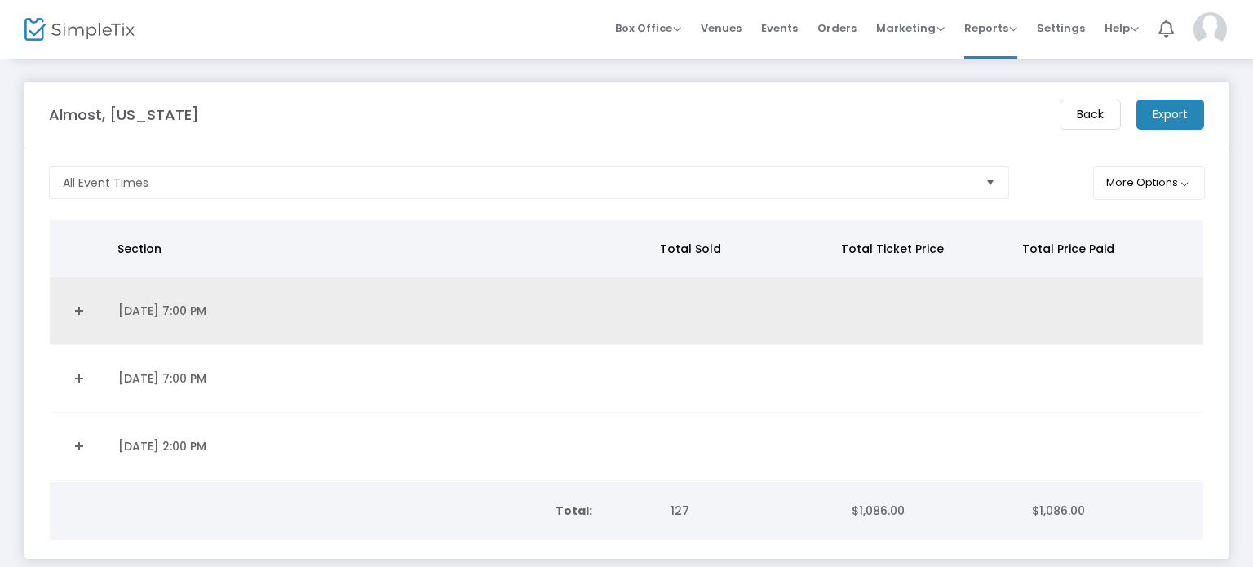
click at [558, 329] on td "[DATE] 7:00 PM" at bounding box center [382, 311] width 547 height 68
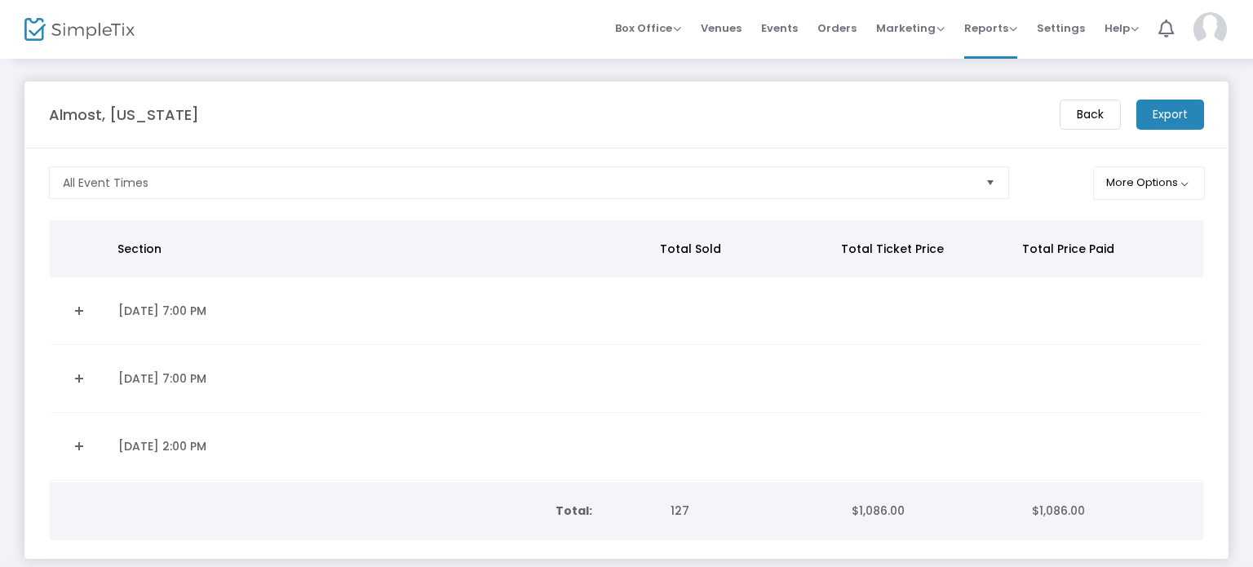
click at [81, 311] on link "Expand Details" at bounding box center [79, 311] width 39 height 26
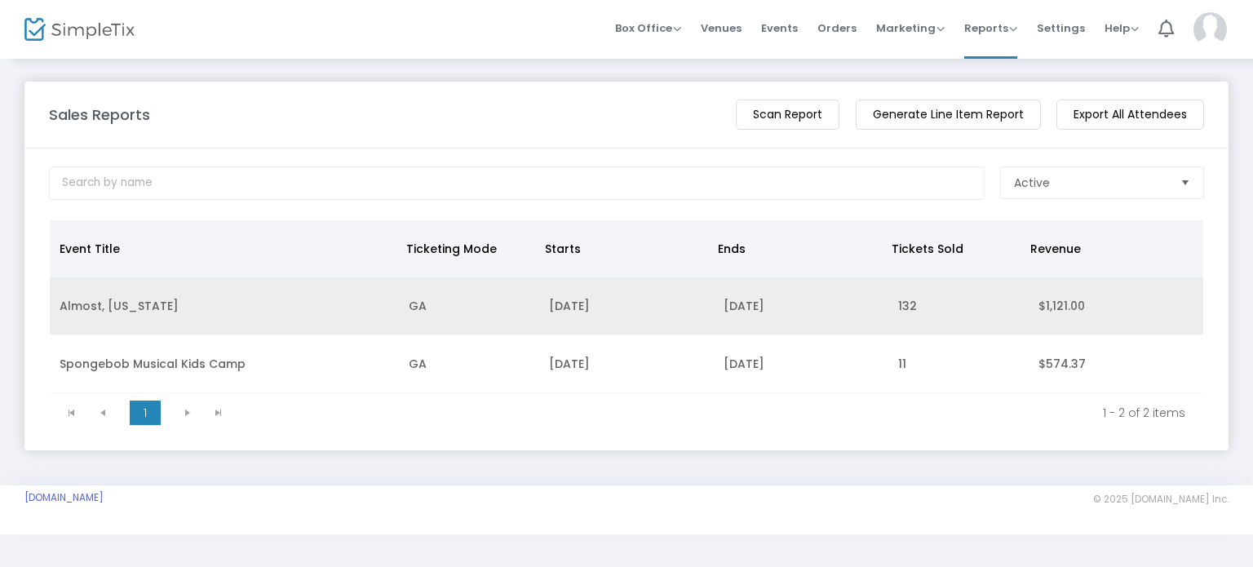
click at [481, 303] on td "GA" at bounding box center [469, 306] width 140 height 58
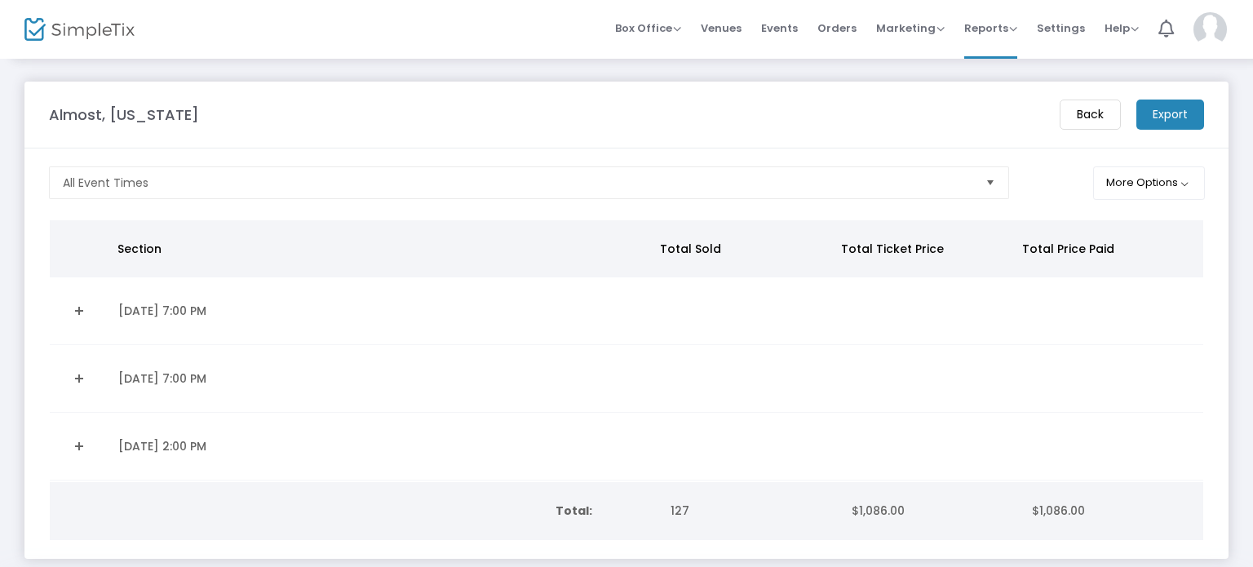
click at [481, 303] on td "[DATE] 7:00 PM" at bounding box center [382, 311] width 547 height 68
click at [72, 316] on link "Expand Details" at bounding box center [79, 311] width 39 height 26
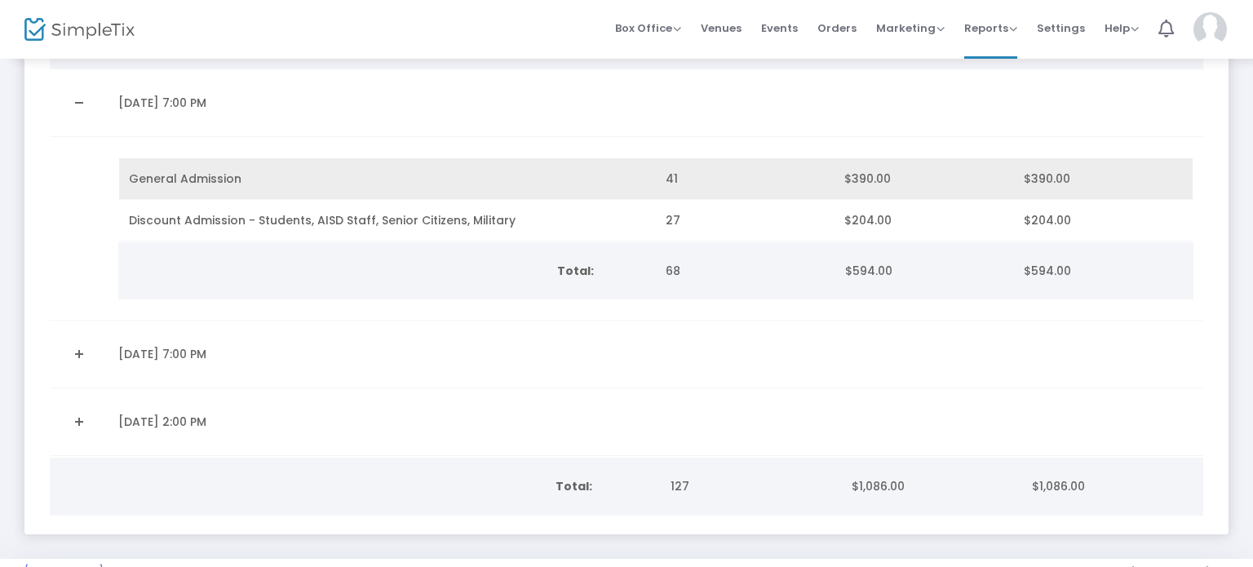
scroll to position [209, 0]
click at [633, 190] on td "General Admission" at bounding box center [387, 178] width 537 height 42
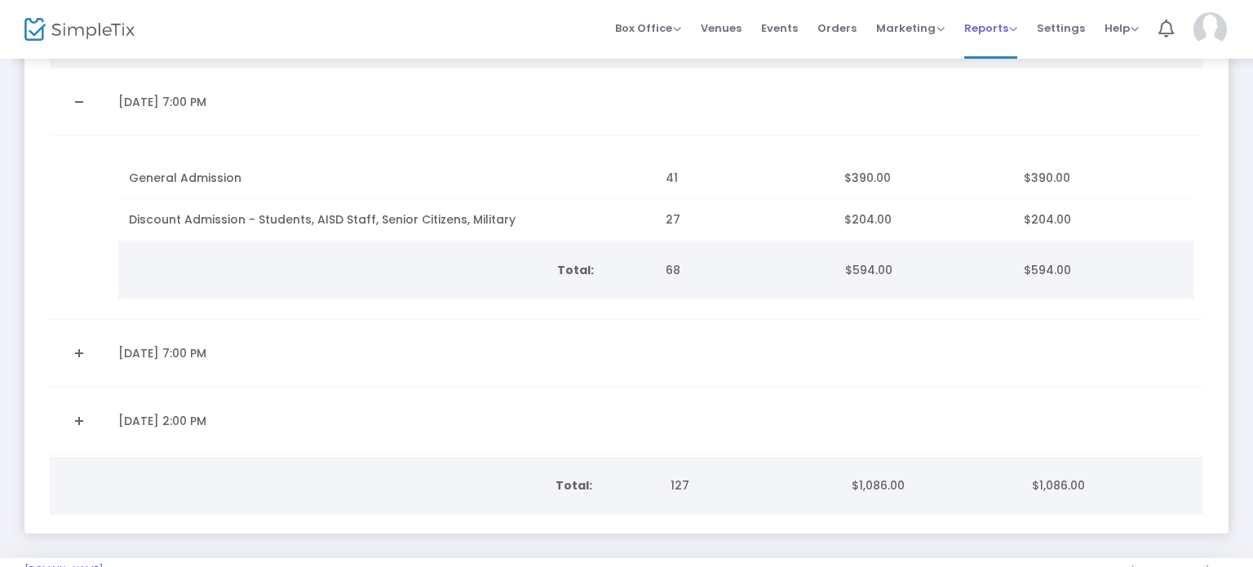
click at [999, 29] on span "Reports" at bounding box center [990, 28] width 53 height 16
click at [990, 85] on li "Sales Reports" at bounding box center [1017, 87] width 106 height 32
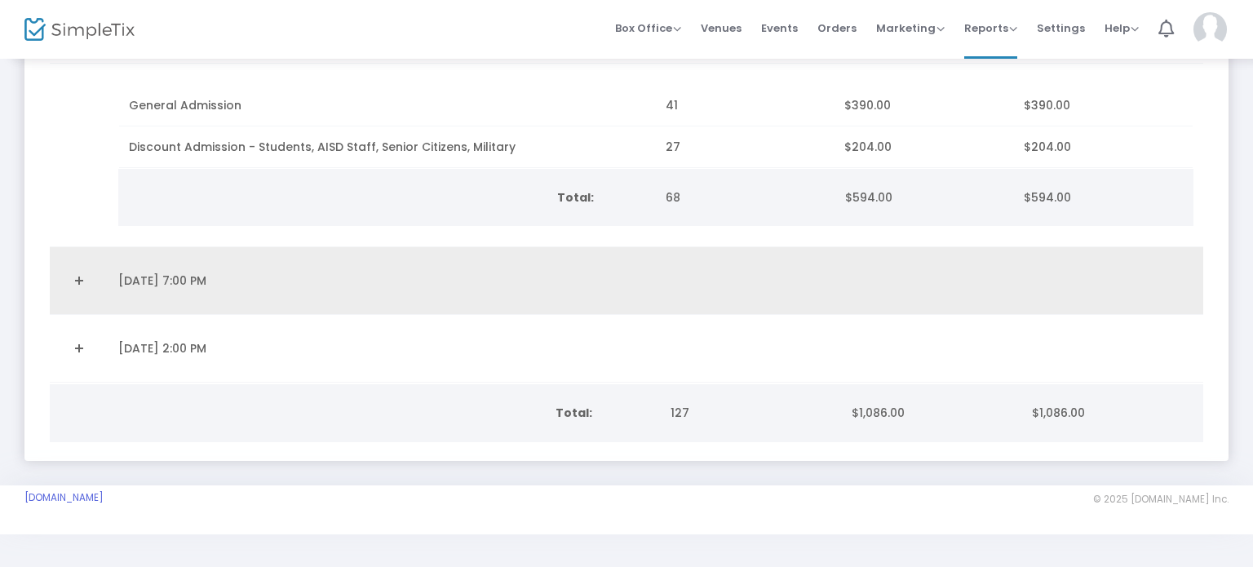
scroll to position [0, 0]
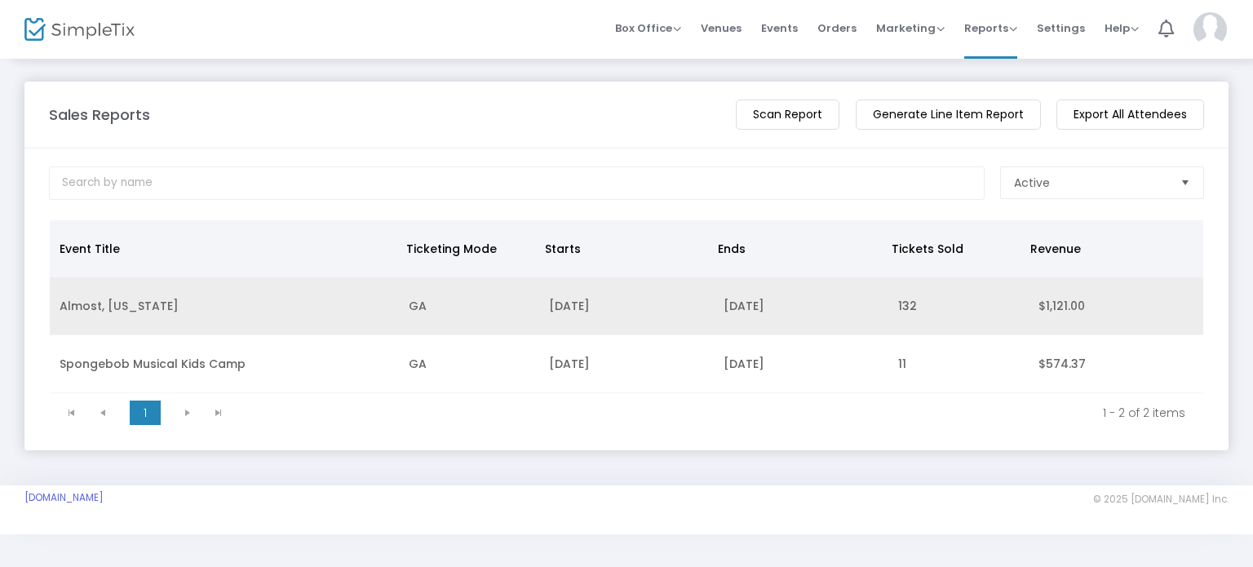
click at [561, 317] on td "[DATE]" at bounding box center [626, 306] width 175 height 58
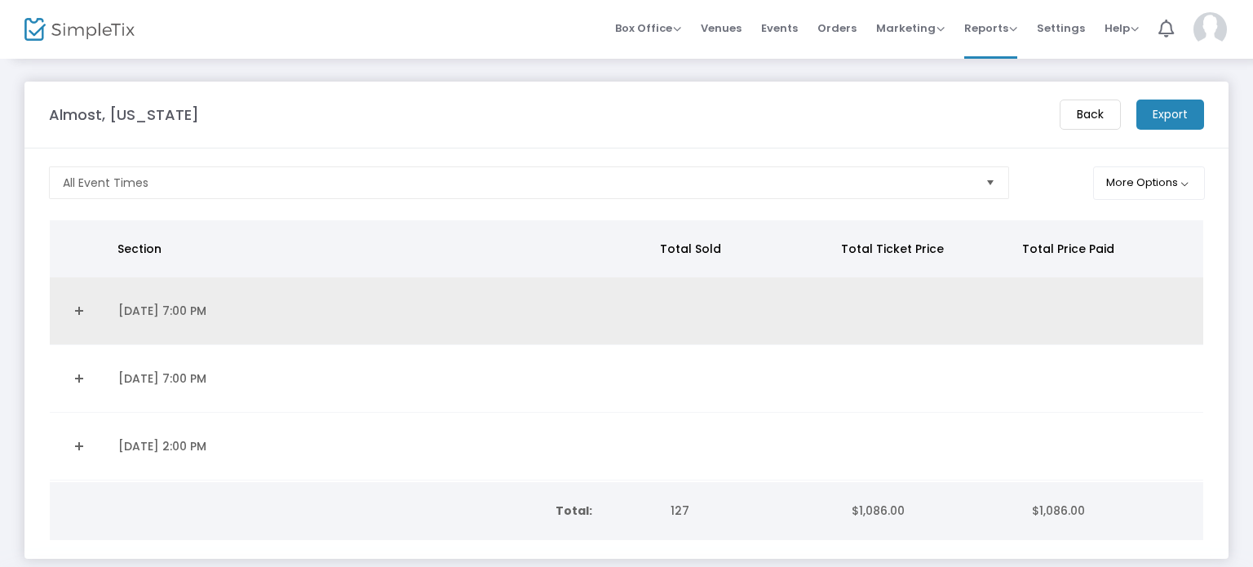
click at [344, 317] on td "[DATE] 7:00 PM" at bounding box center [382, 311] width 547 height 68
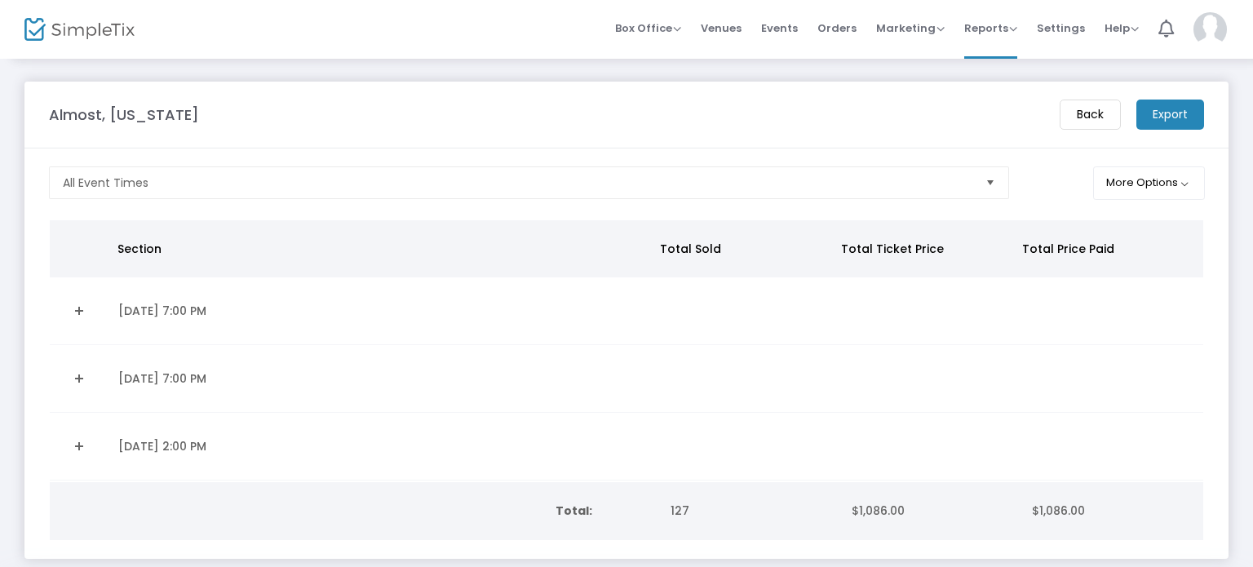
click at [65, 316] on link "Expand Details" at bounding box center [79, 311] width 39 height 26
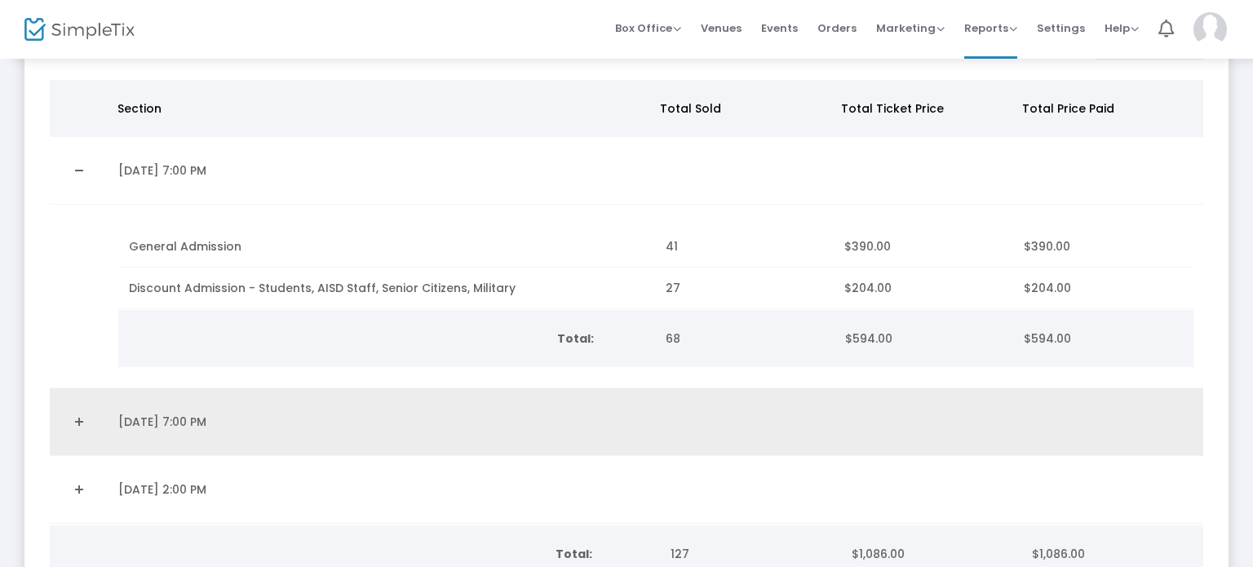
scroll to position [284, 0]
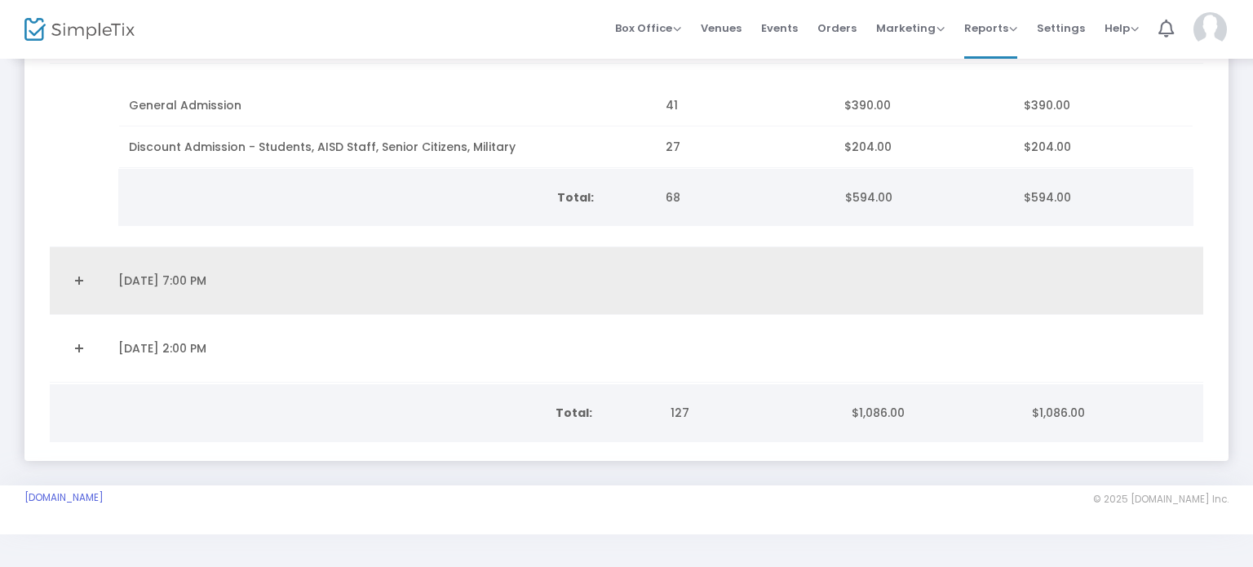
click at [662, 292] on td "Data table" at bounding box center [747, 281] width 183 height 68
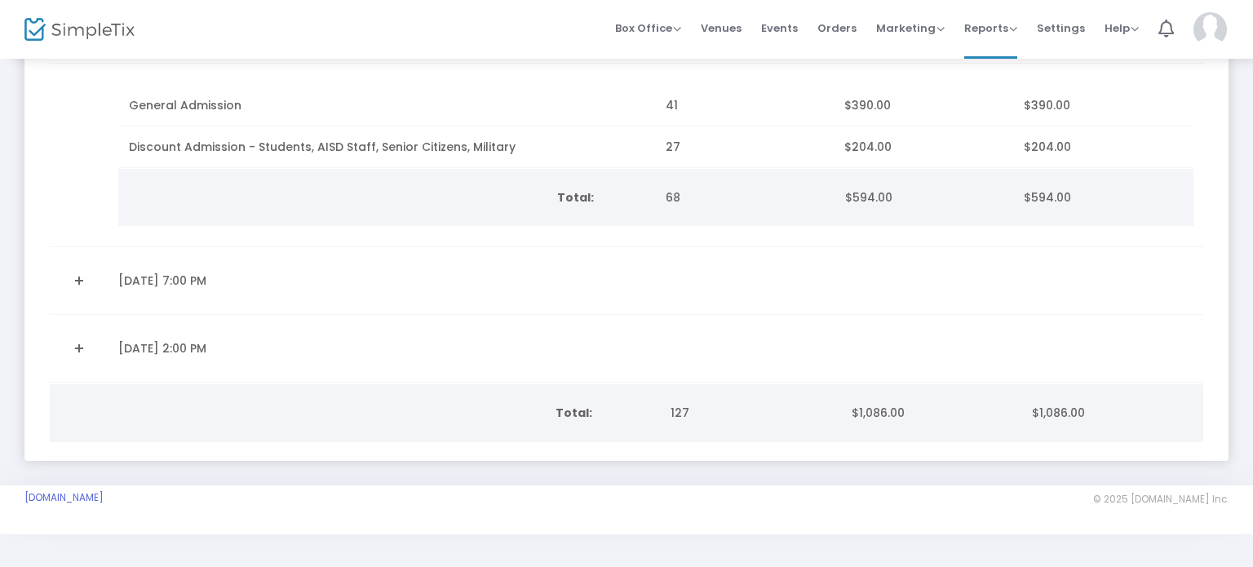
click at [95, 272] on link "Expand Details" at bounding box center [79, 281] width 39 height 26
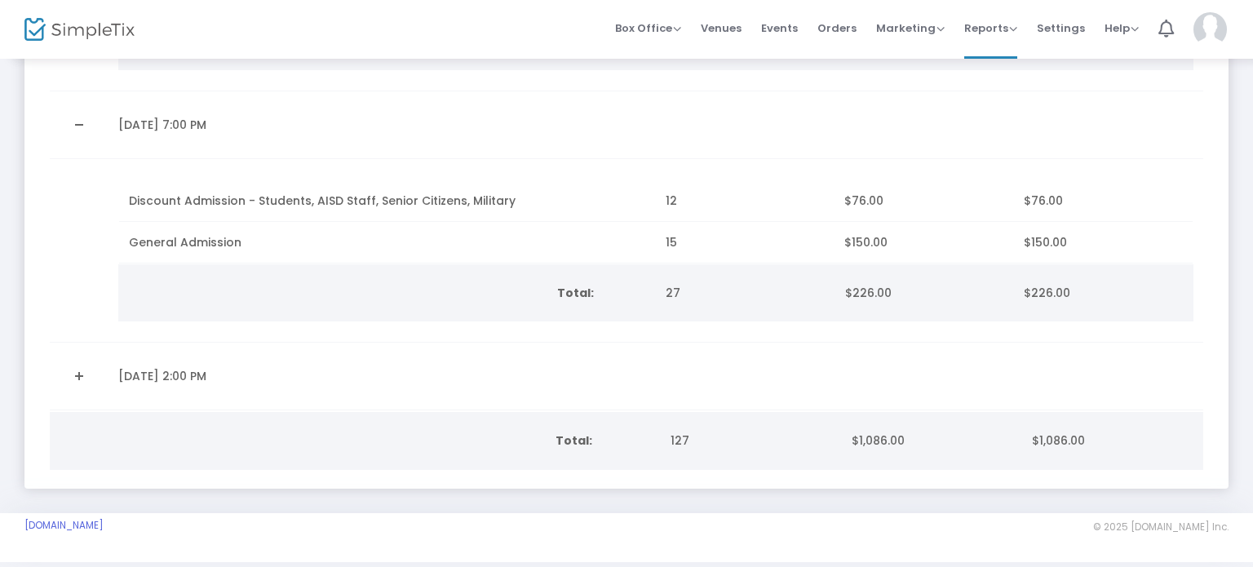
scroll to position [450, 0]
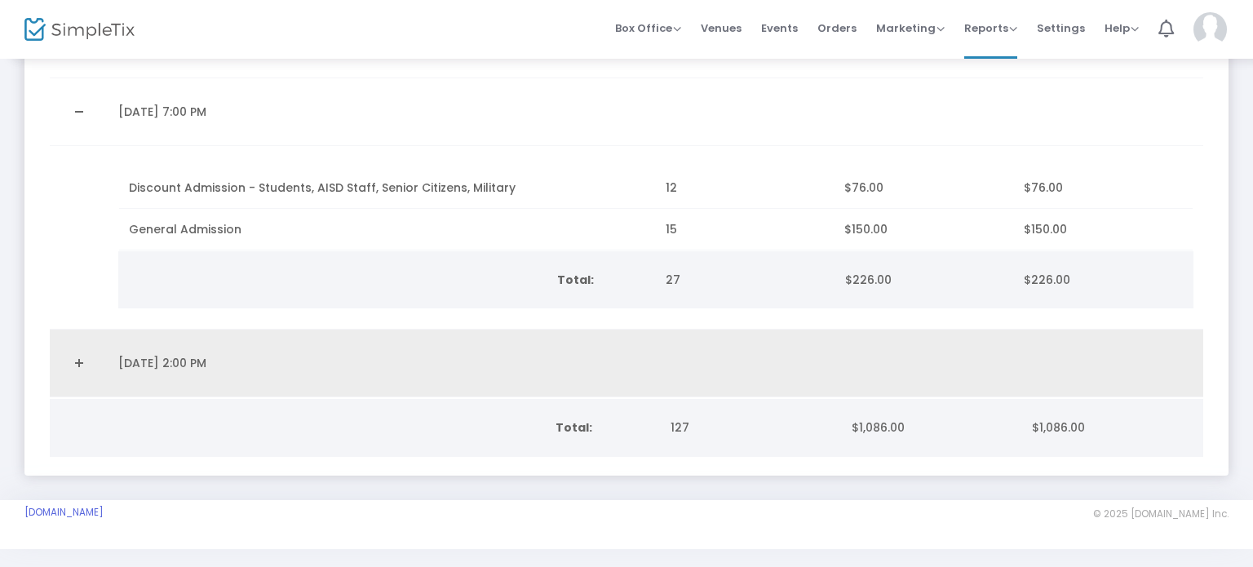
click at [73, 354] on link "Expand Details" at bounding box center [79, 363] width 39 height 26
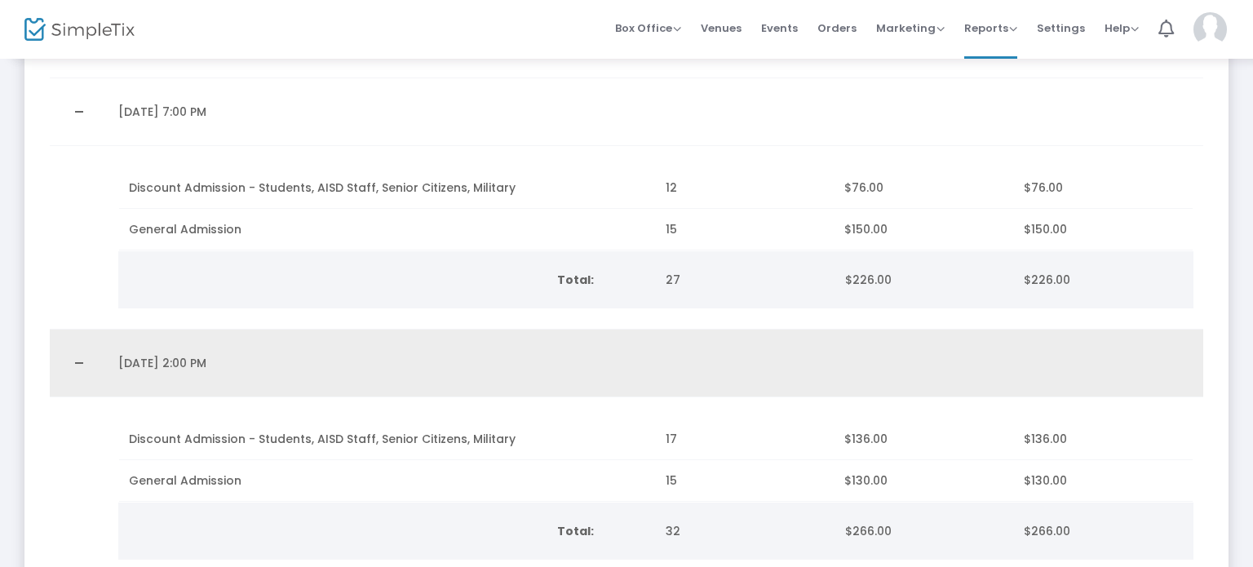
click at [401, 384] on td "9/20/2025 2:00 PM" at bounding box center [382, 364] width 547 height 68
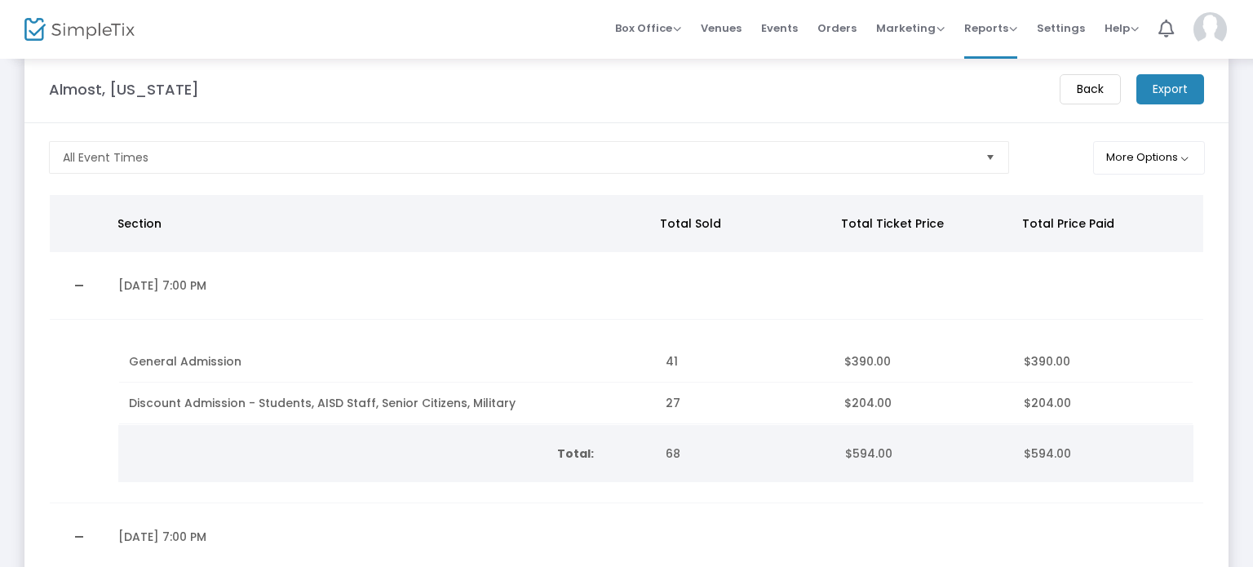
scroll to position [0, 0]
